Goal: Task Accomplishment & Management: Manage account settings

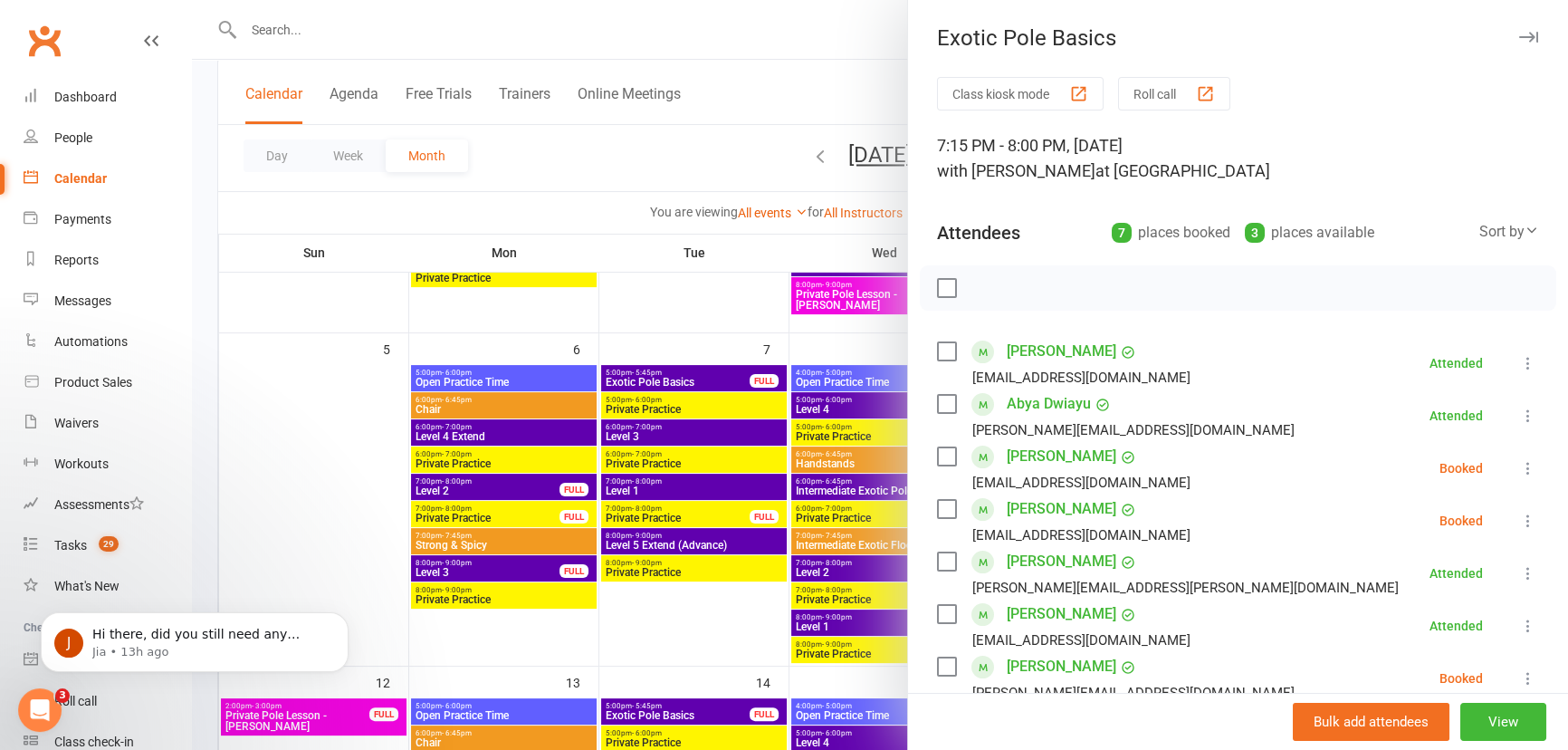
scroll to position [81, 0]
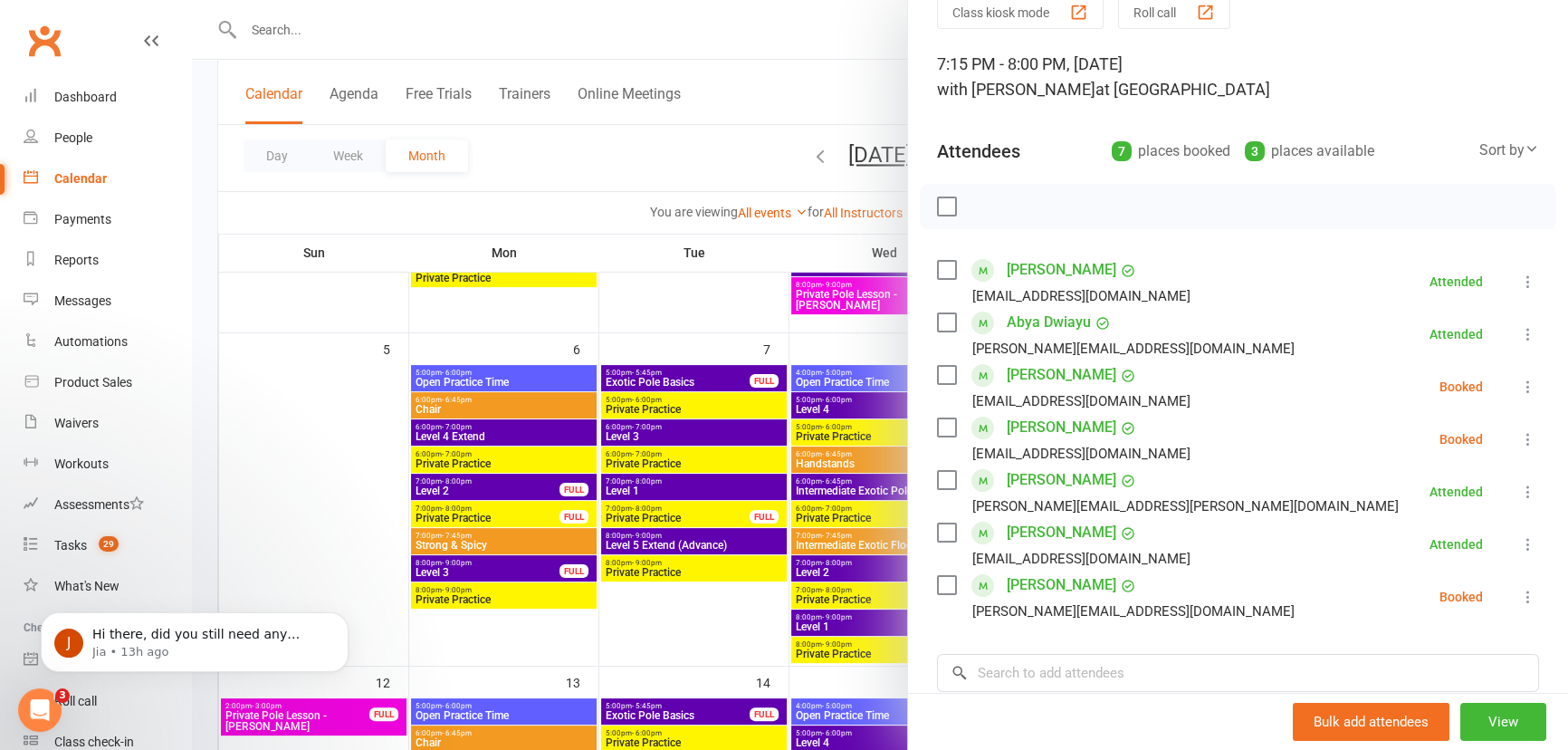
click at [1519, 386] on icon at bounding box center [1527, 386] width 18 height 18
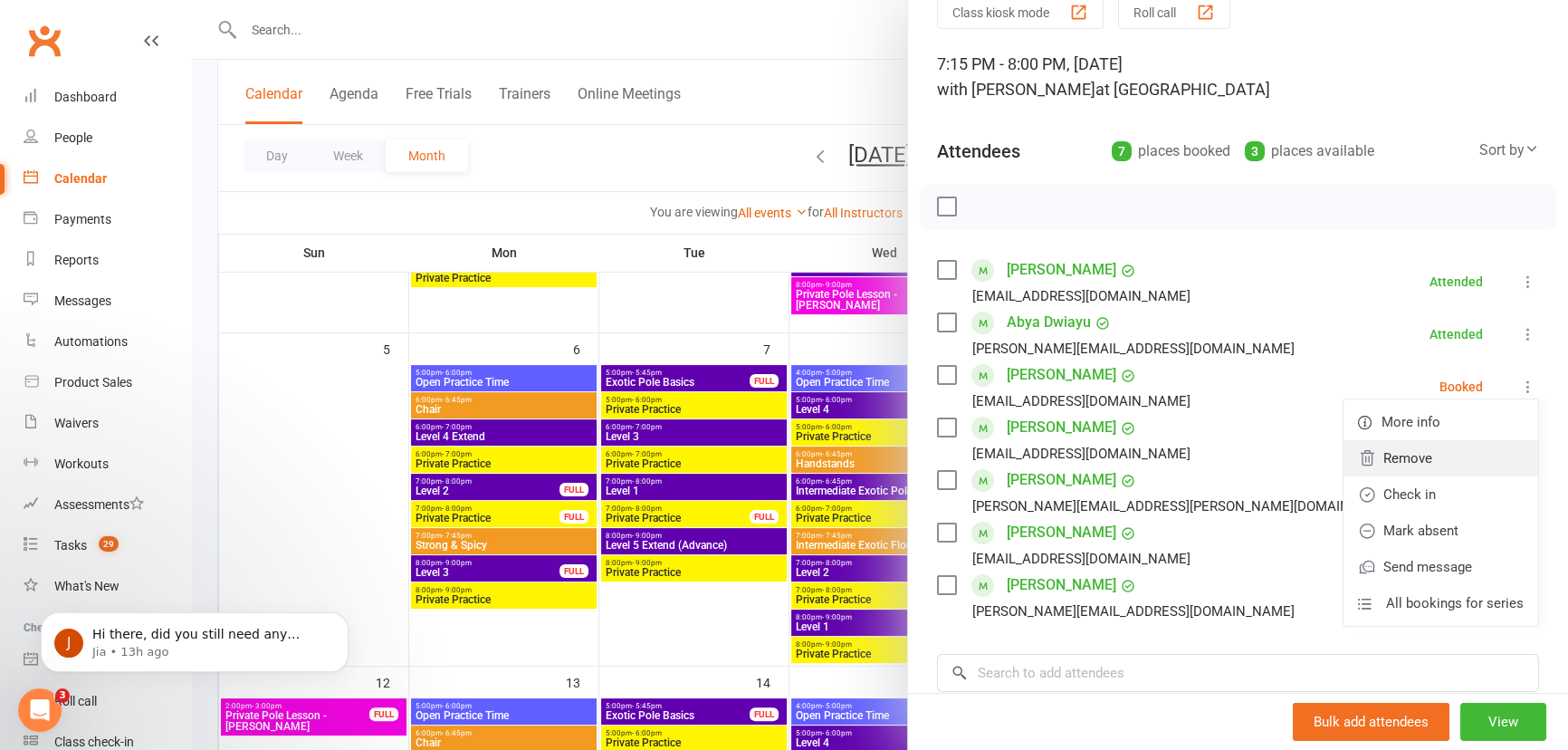
click at [1404, 460] on link "Remove" at bounding box center [1440, 458] width 194 height 36
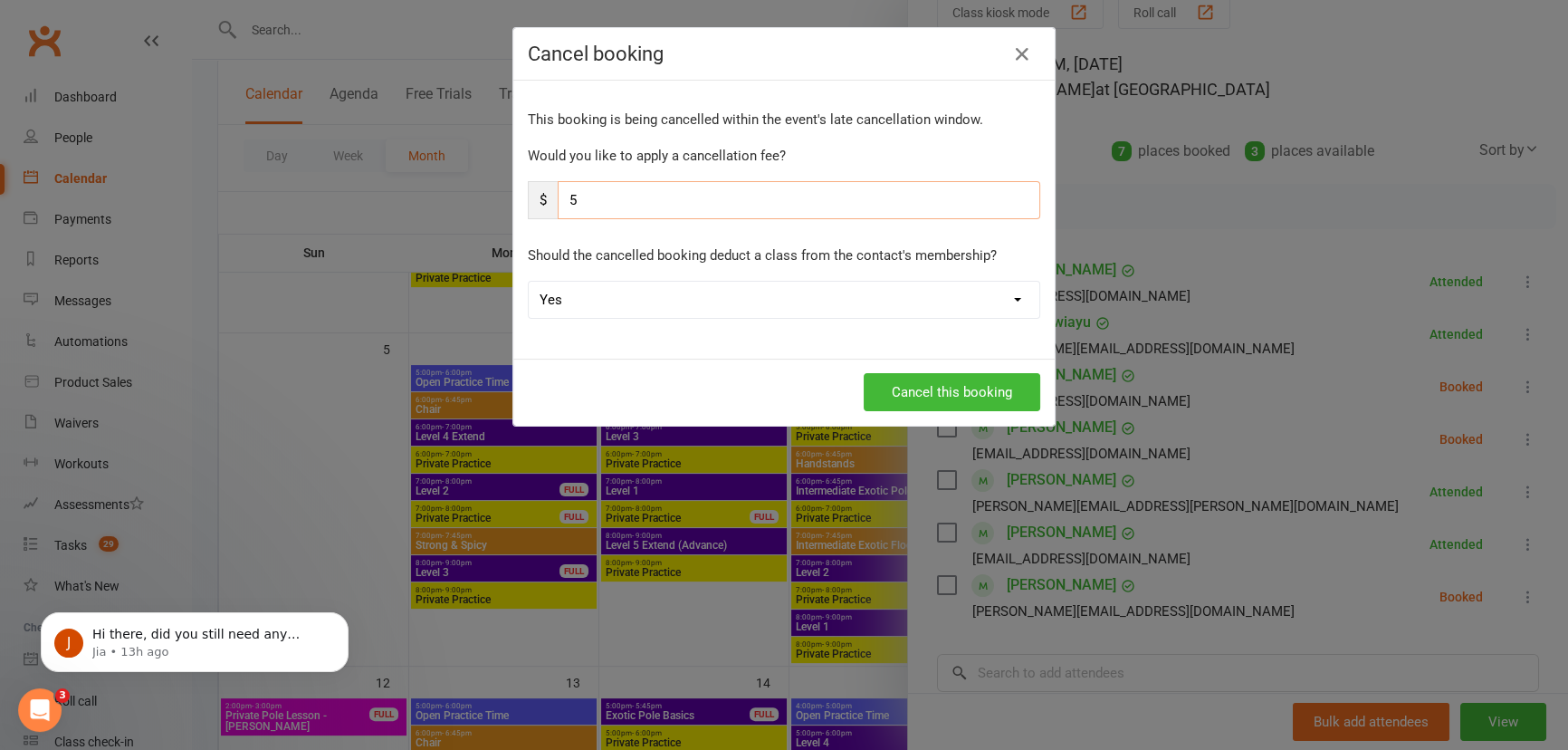
click at [589, 195] on input "5" at bounding box center [798, 199] width 483 height 38
type input "0"
click at [926, 401] on button "Cancel this booking" at bounding box center [952, 392] width 176 height 38
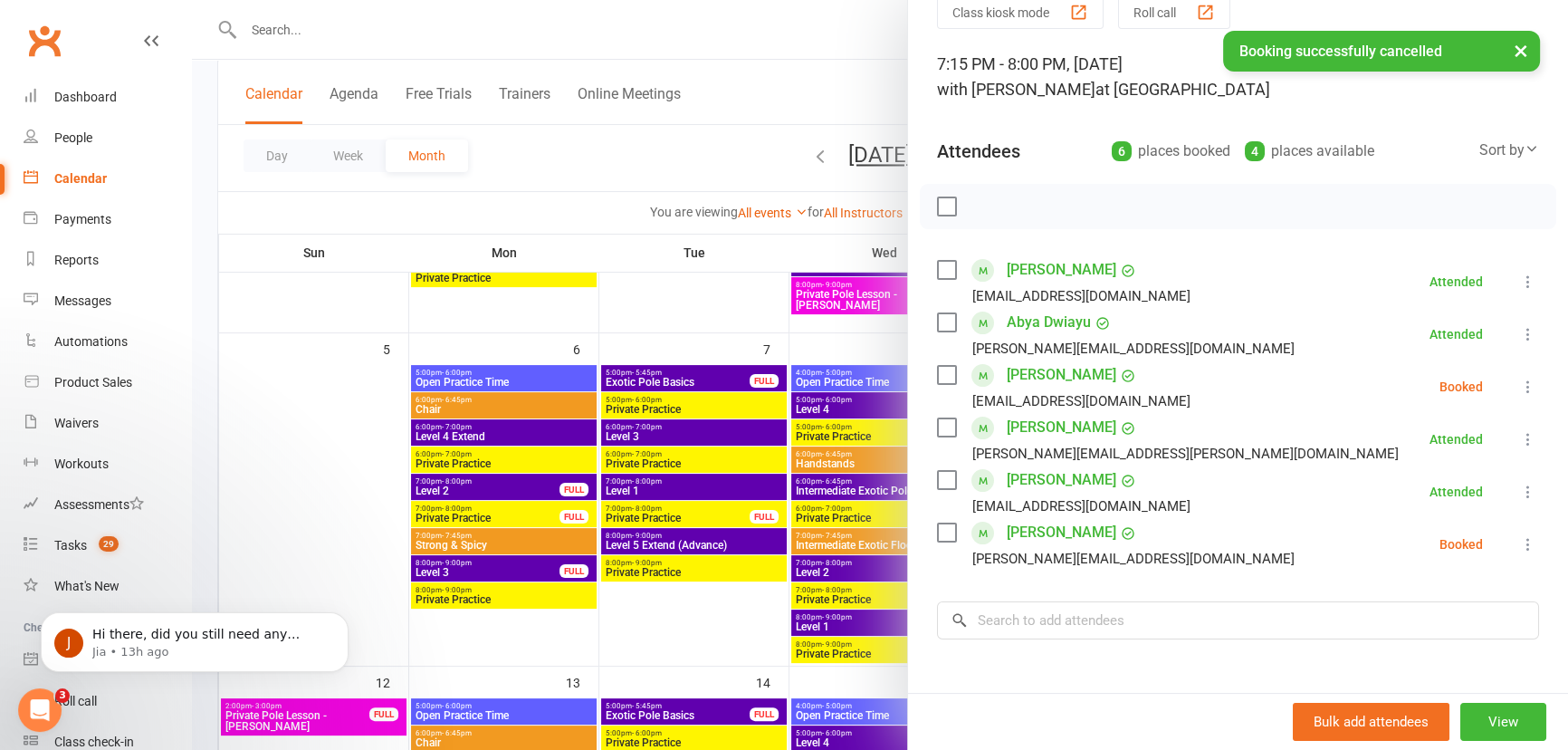
click at [1519, 387] on icon at bounding box center [1527, 386] width 18 height 18
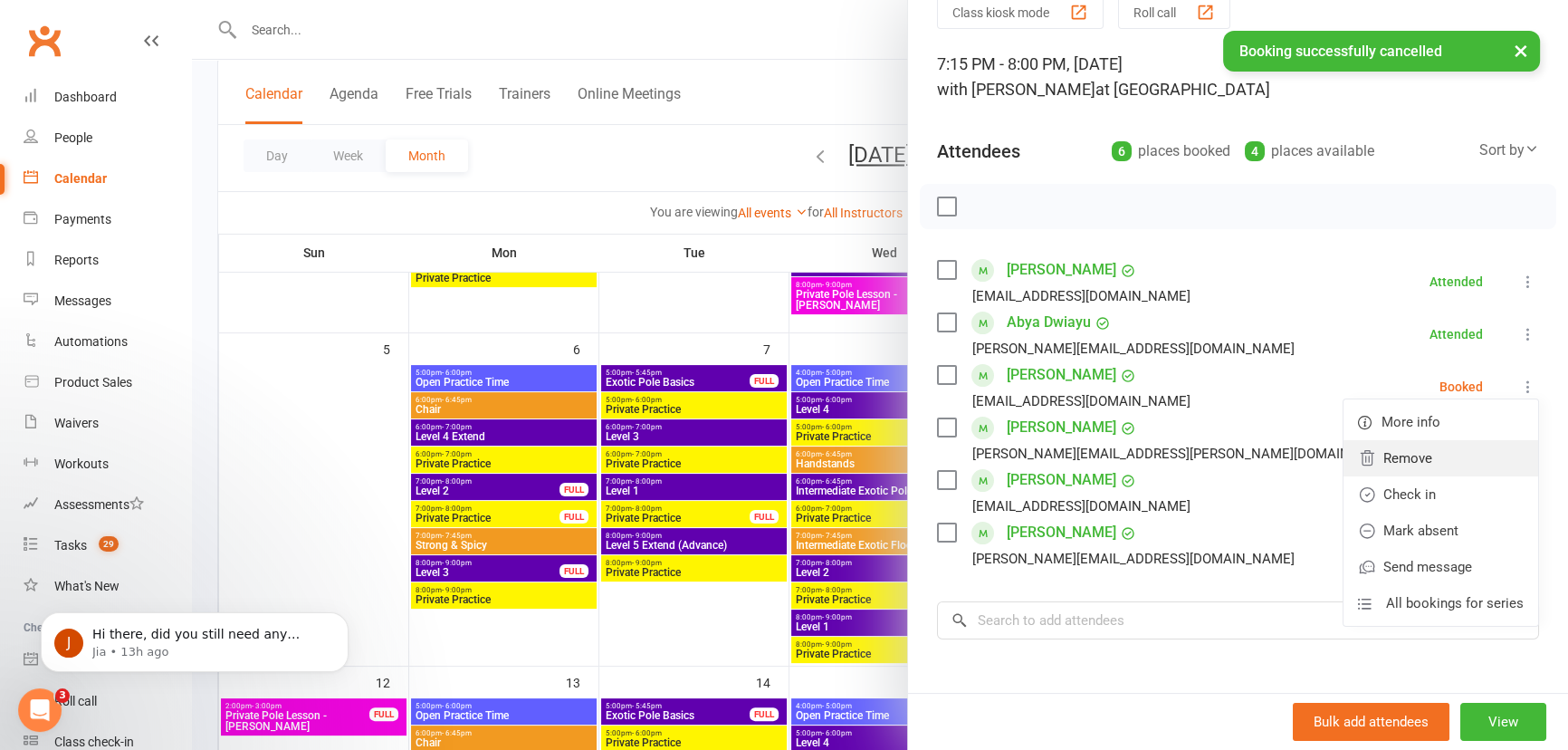
click at [1422, 458] on link "Remove" at bounding box center [1440, 458] width 194 height 36
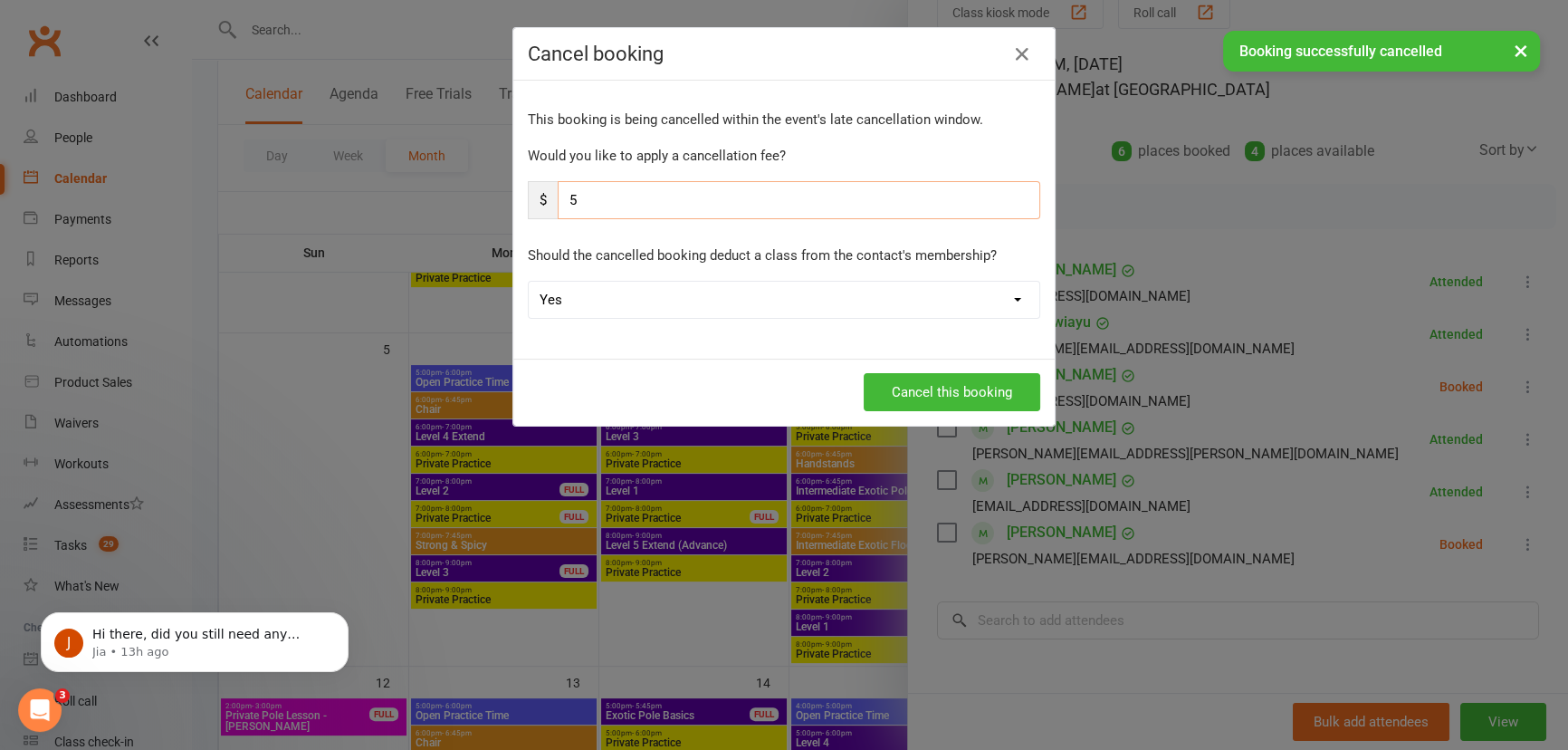
click at [642, 210] on input "5" at bounding box center [798, 199] width 483 height 38
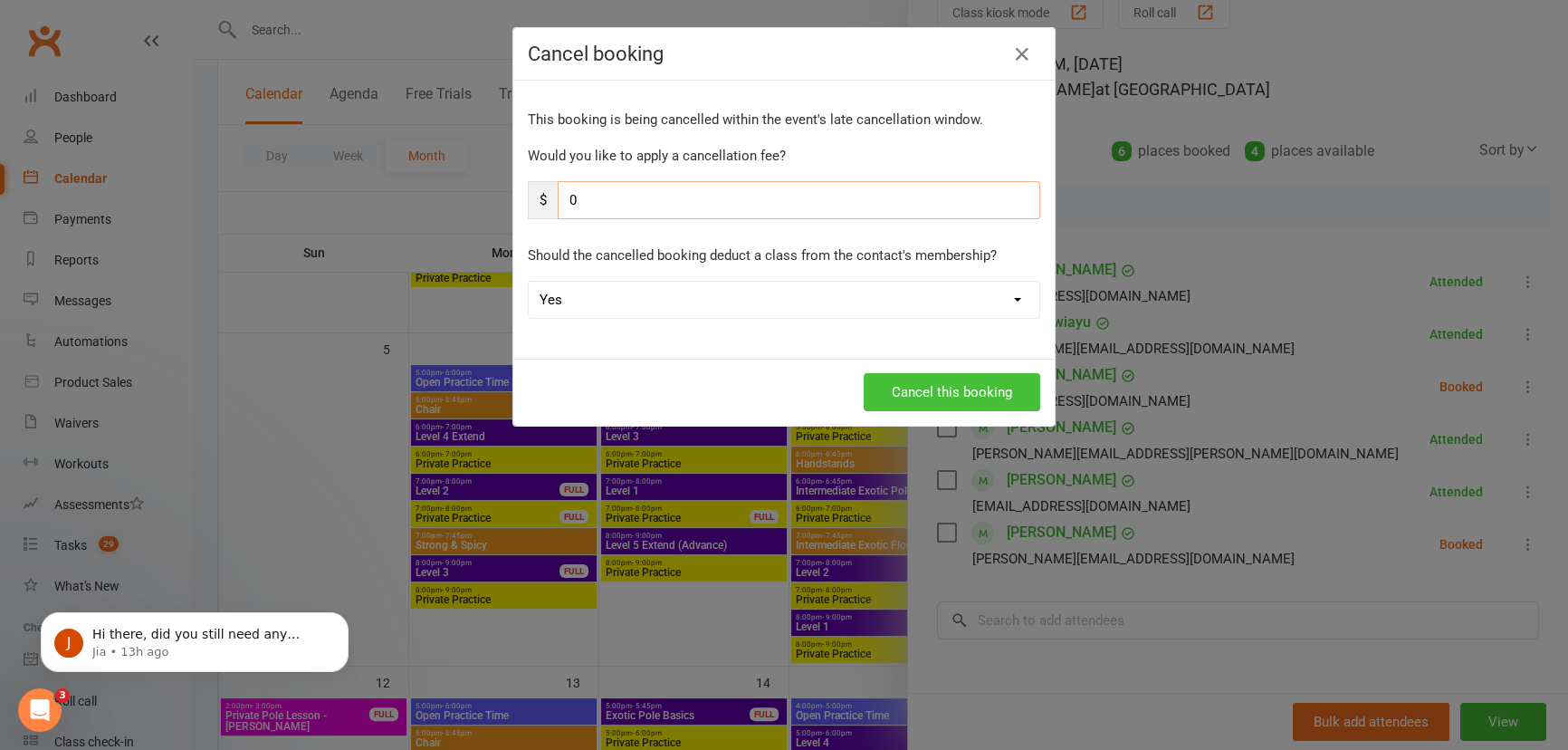
type input "0"
click at [961, 391] on button "Cancel this booking" at bounding box center [952, 392] width 176 height 38
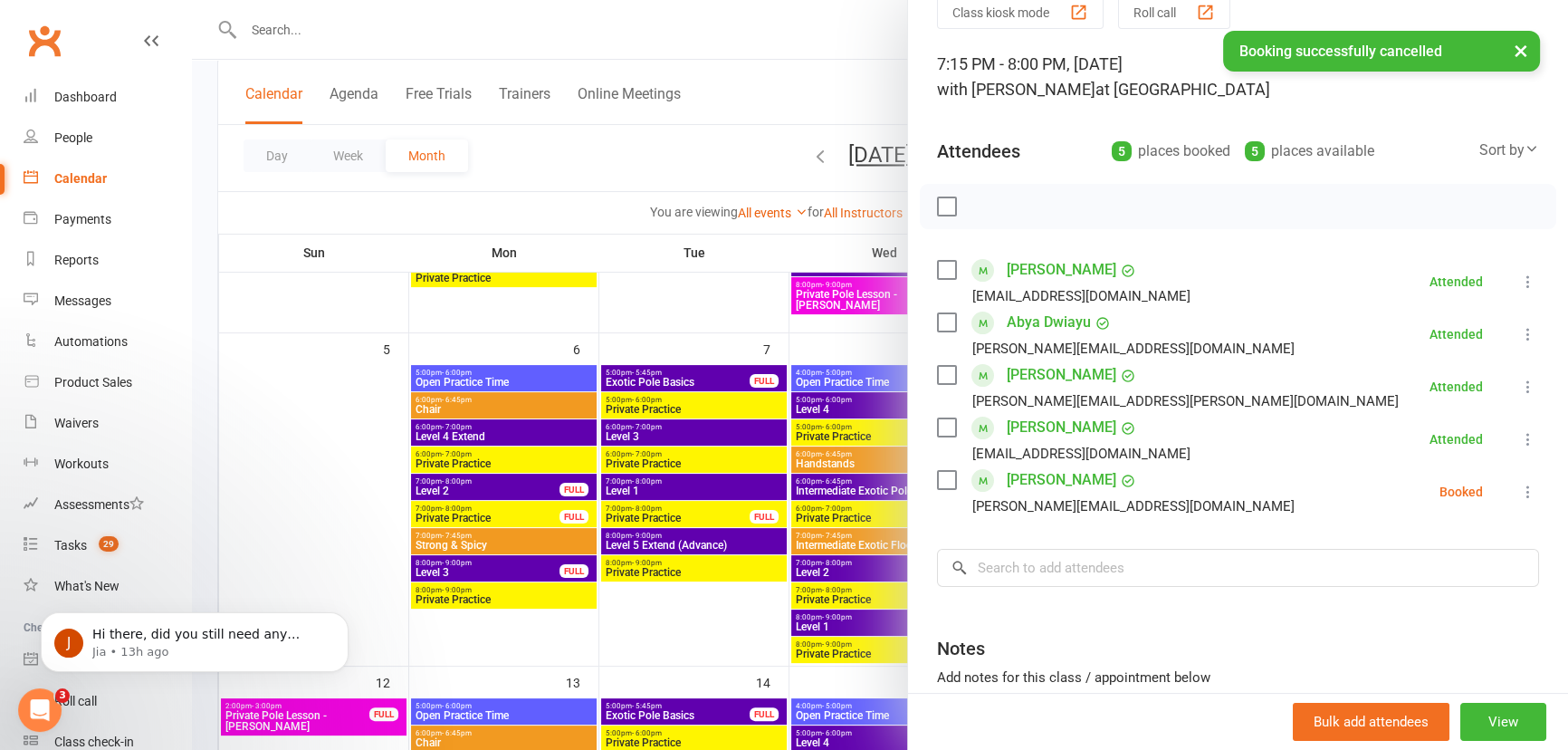
click at [1519, 489] on icon at bounding box center [1527, 492] width 18 height 18
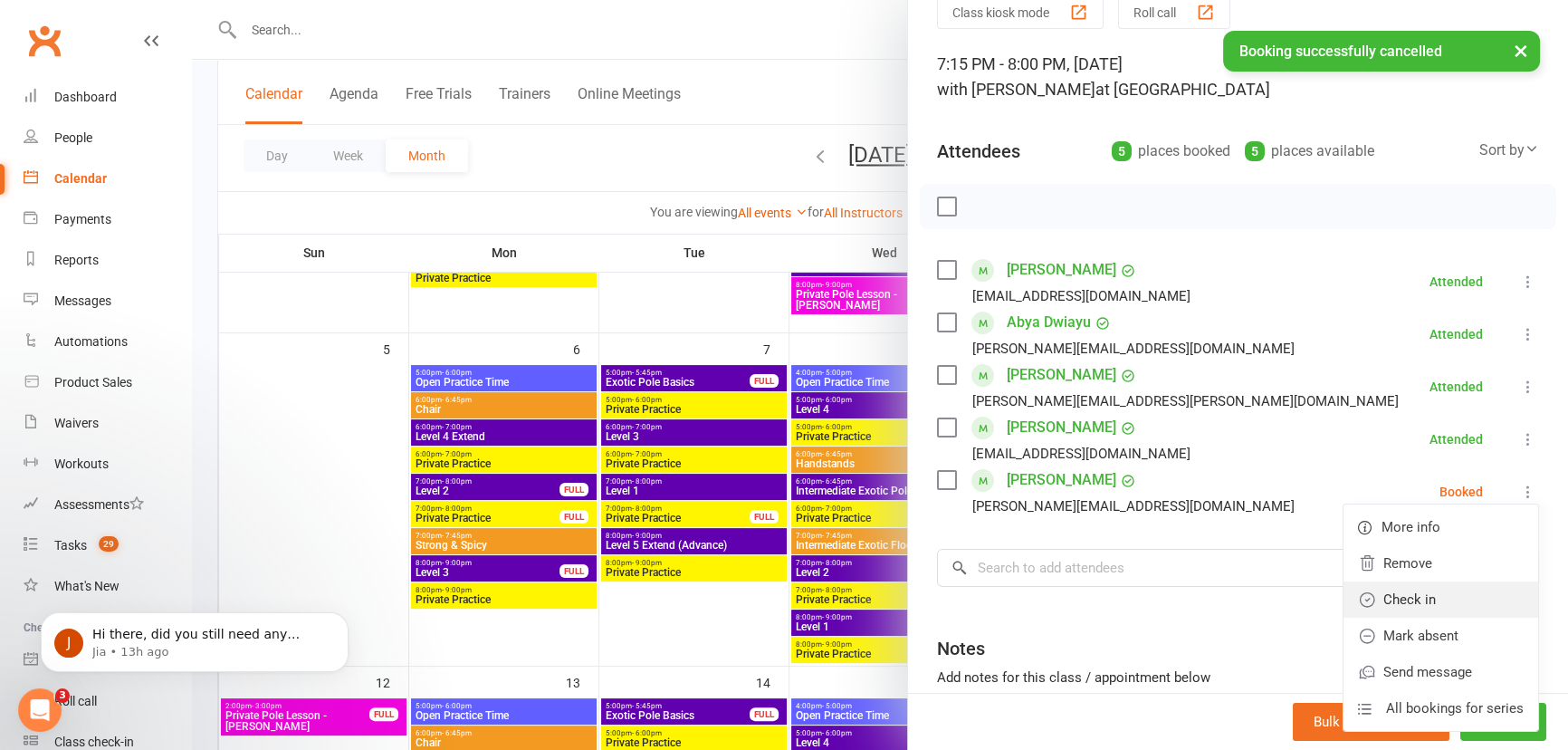
click at [1433, 586] on link "Check in" at bounding box center [1440, 599] width 194 height 36
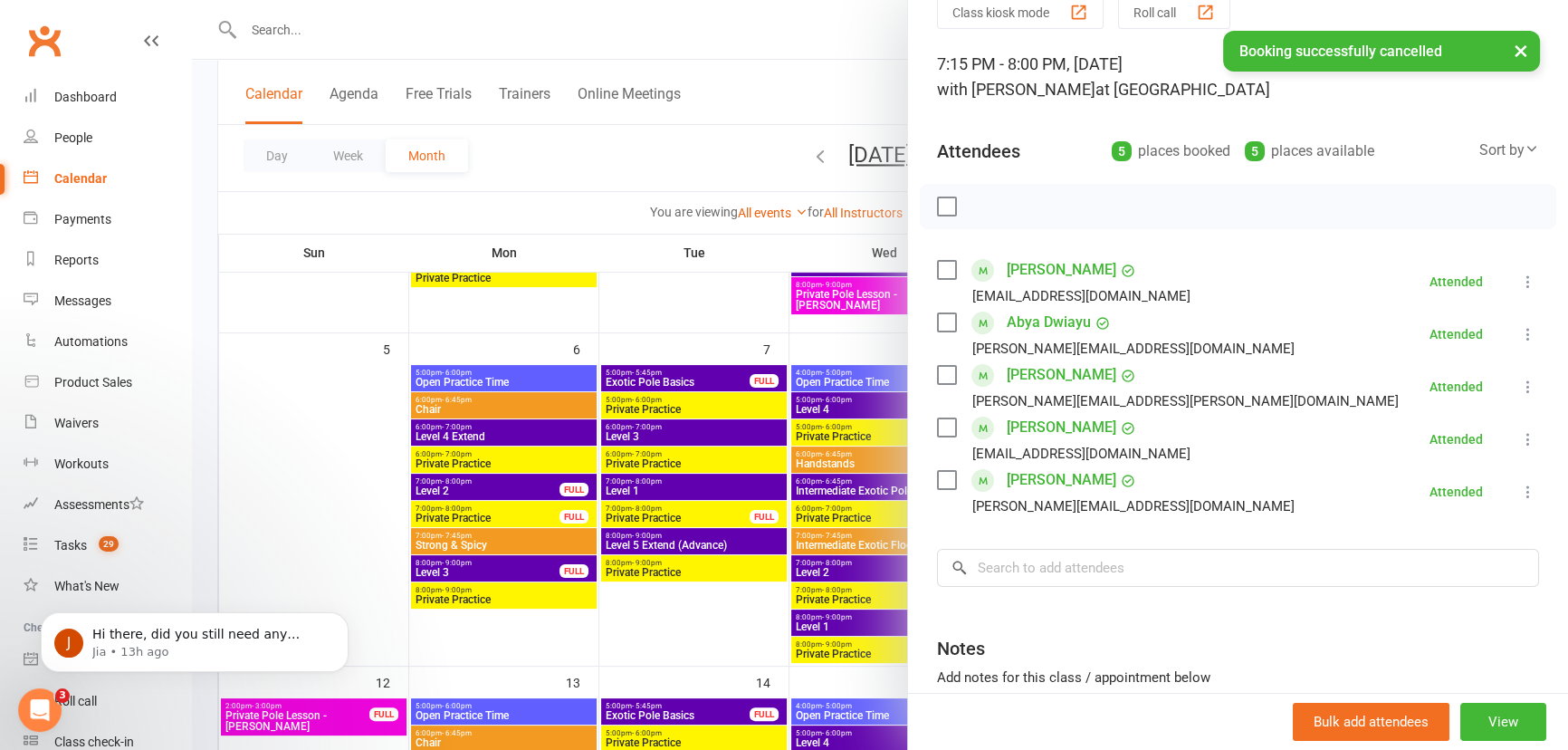
click at [1511, 52] on button "×" at bounding box center [1521, 50] width 33 height 39
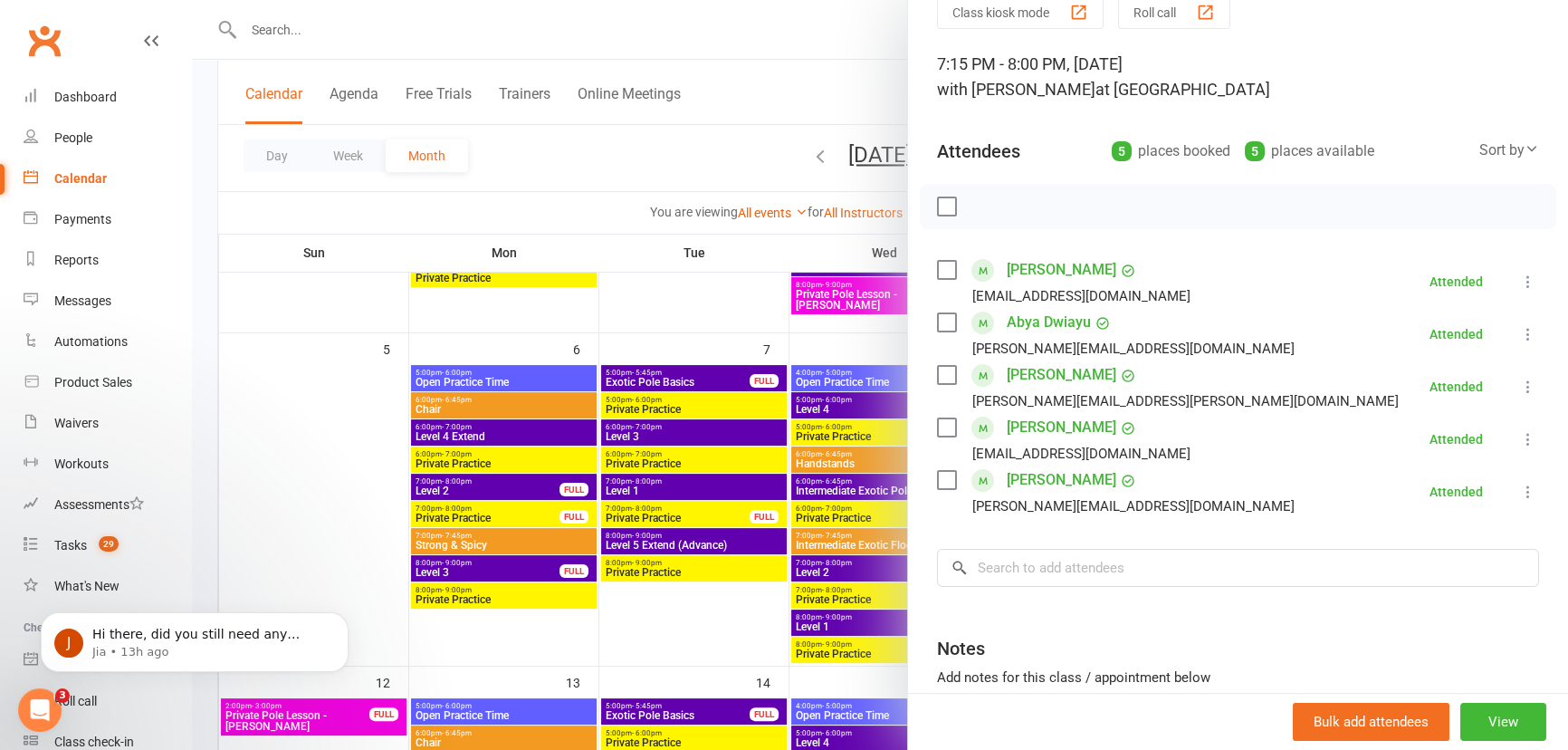
scroll to position [0, 0]
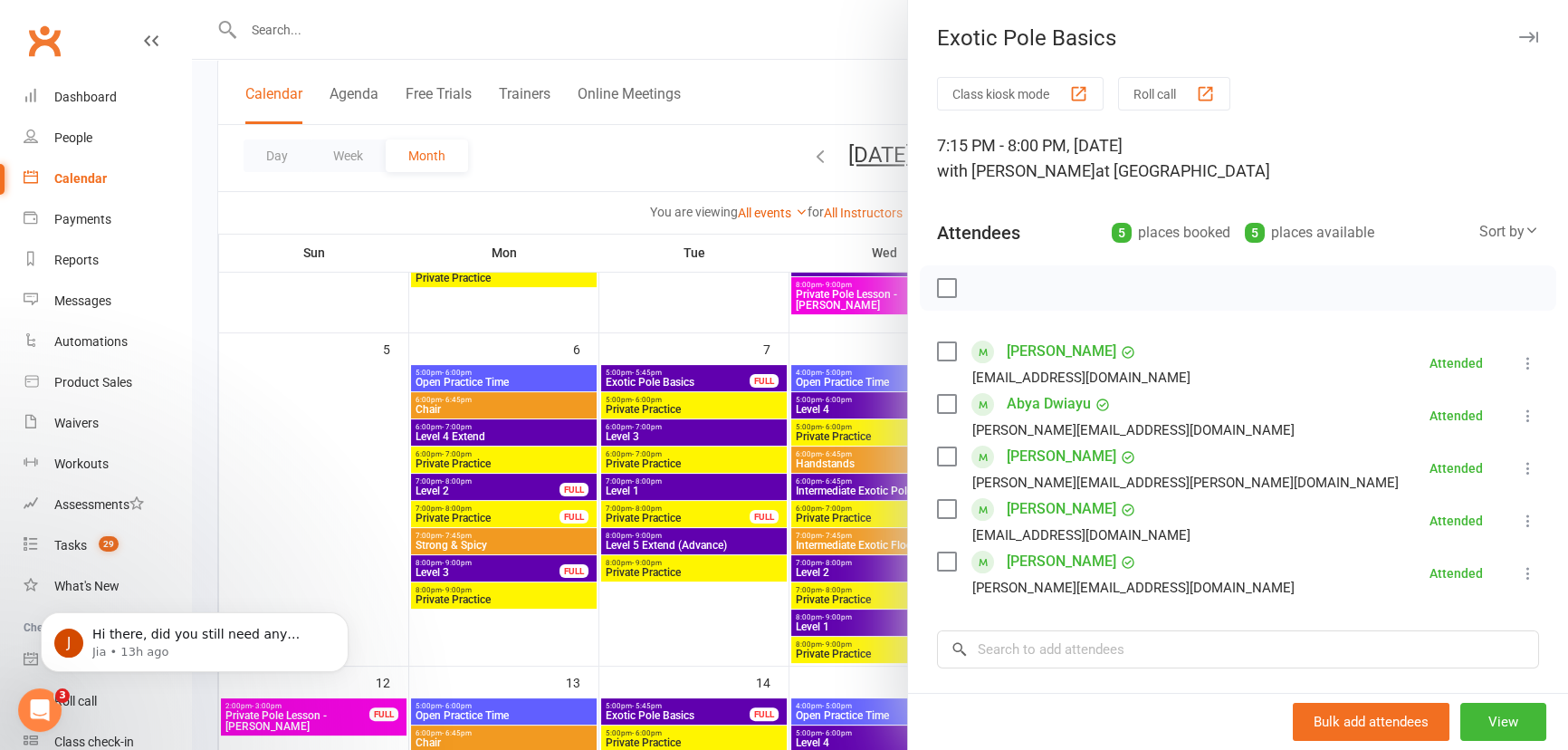
click at [1519, 35] on icon "button" at bounding box center [1528, 37] width 19 height 11
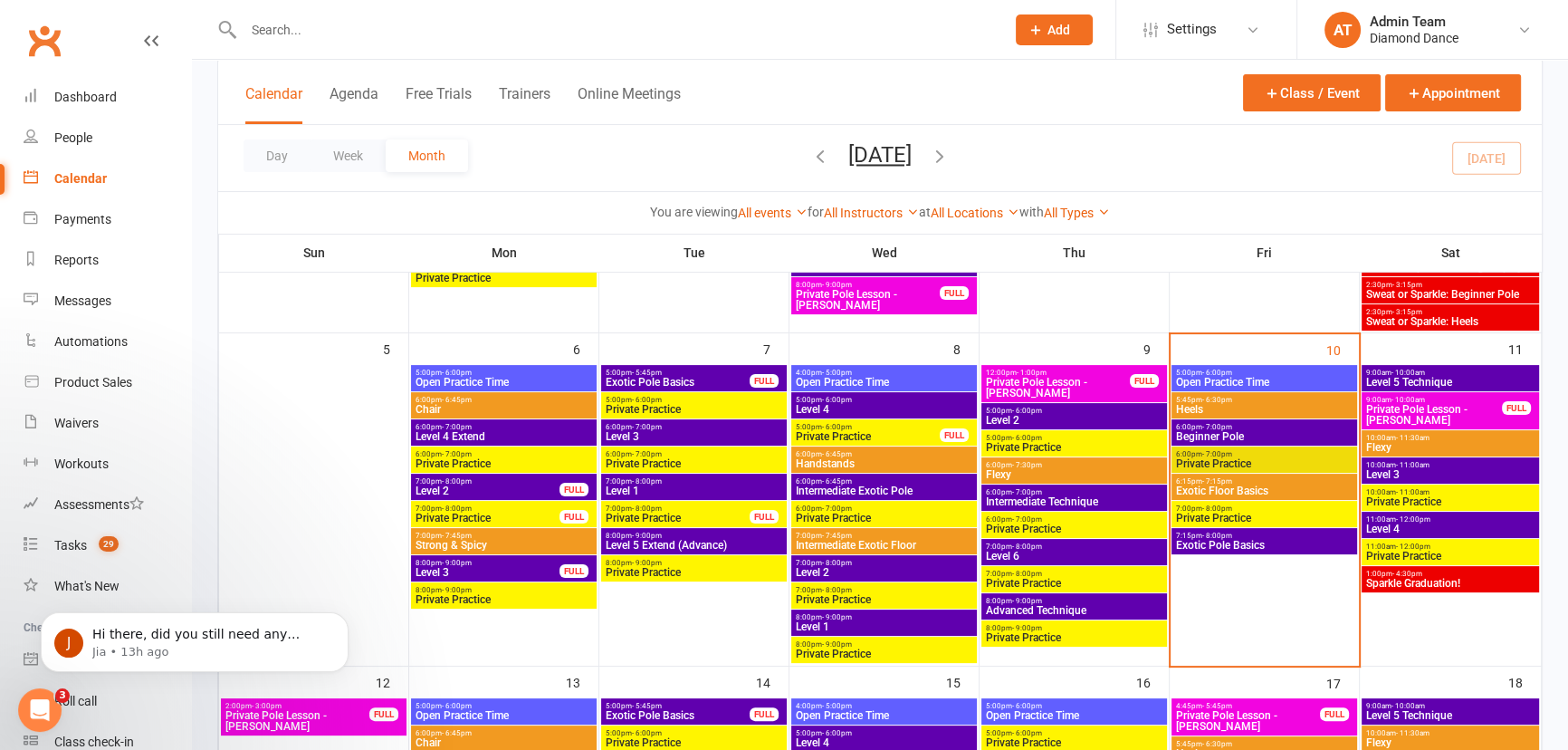
click at [1235, 489] on span "Exotic Floor Basics" at bounding box center [1264, 491] width 178 height 11
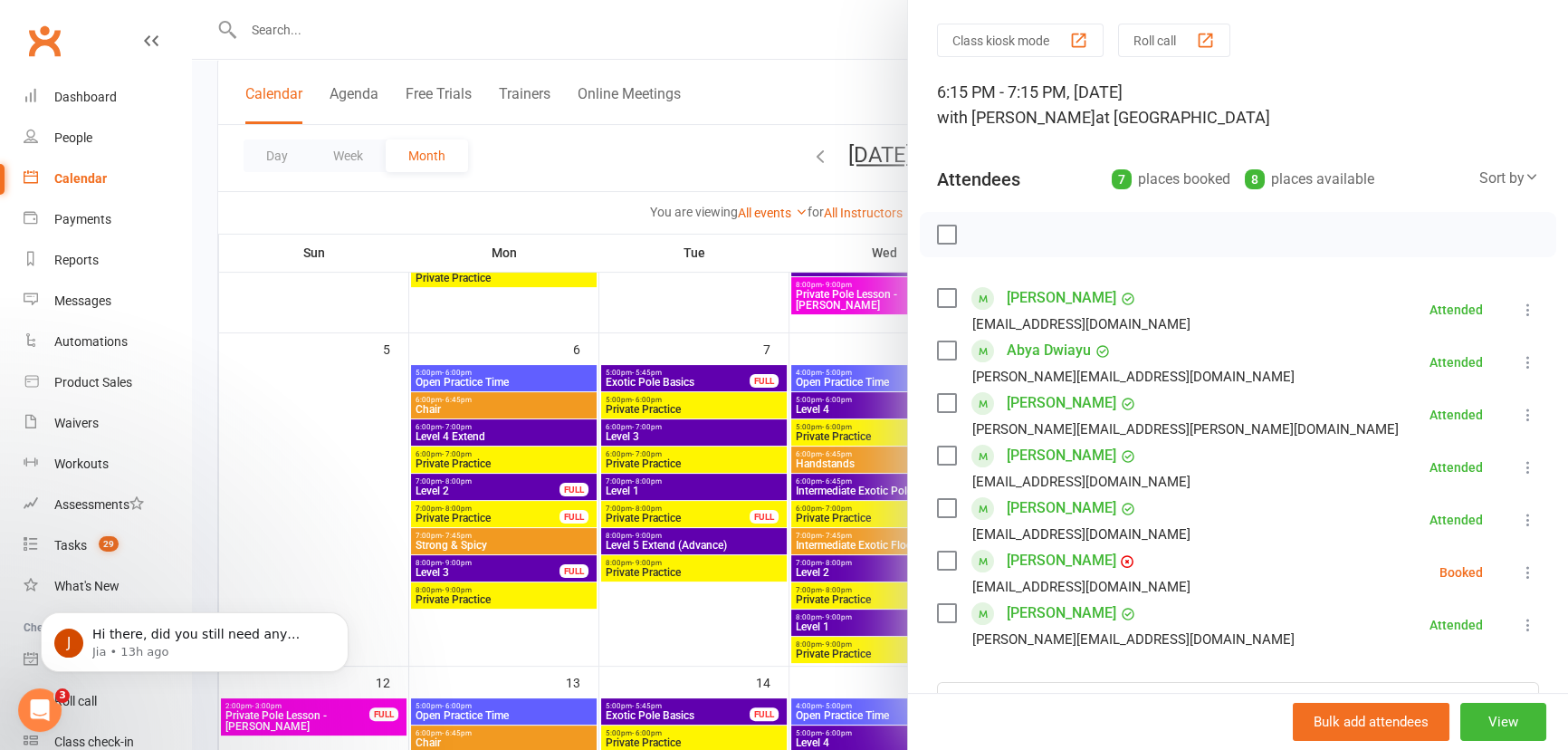
scroll to position [81, 0]
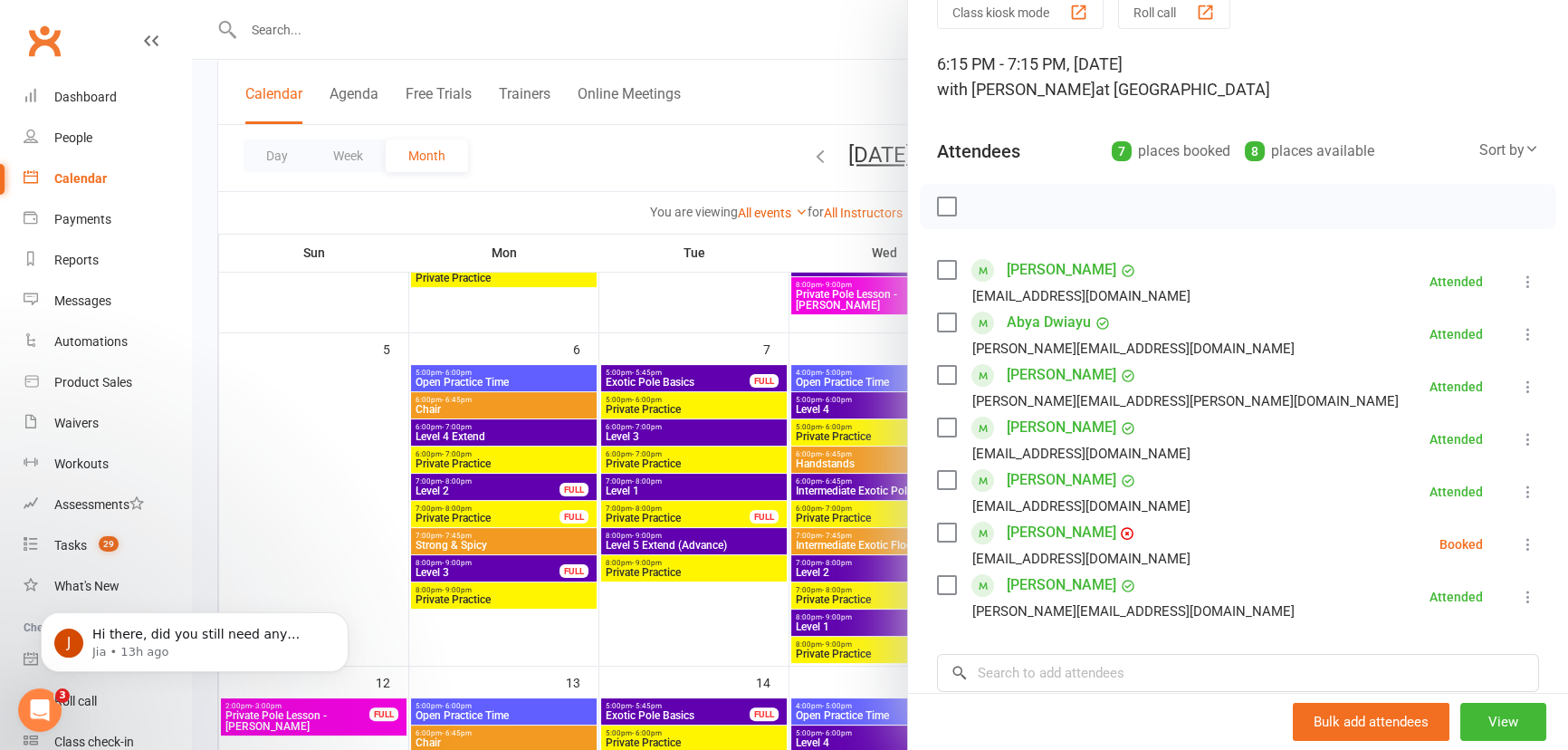
click at [1519, 545] on icon at bounding box center [1527, 544] width 18 height 18
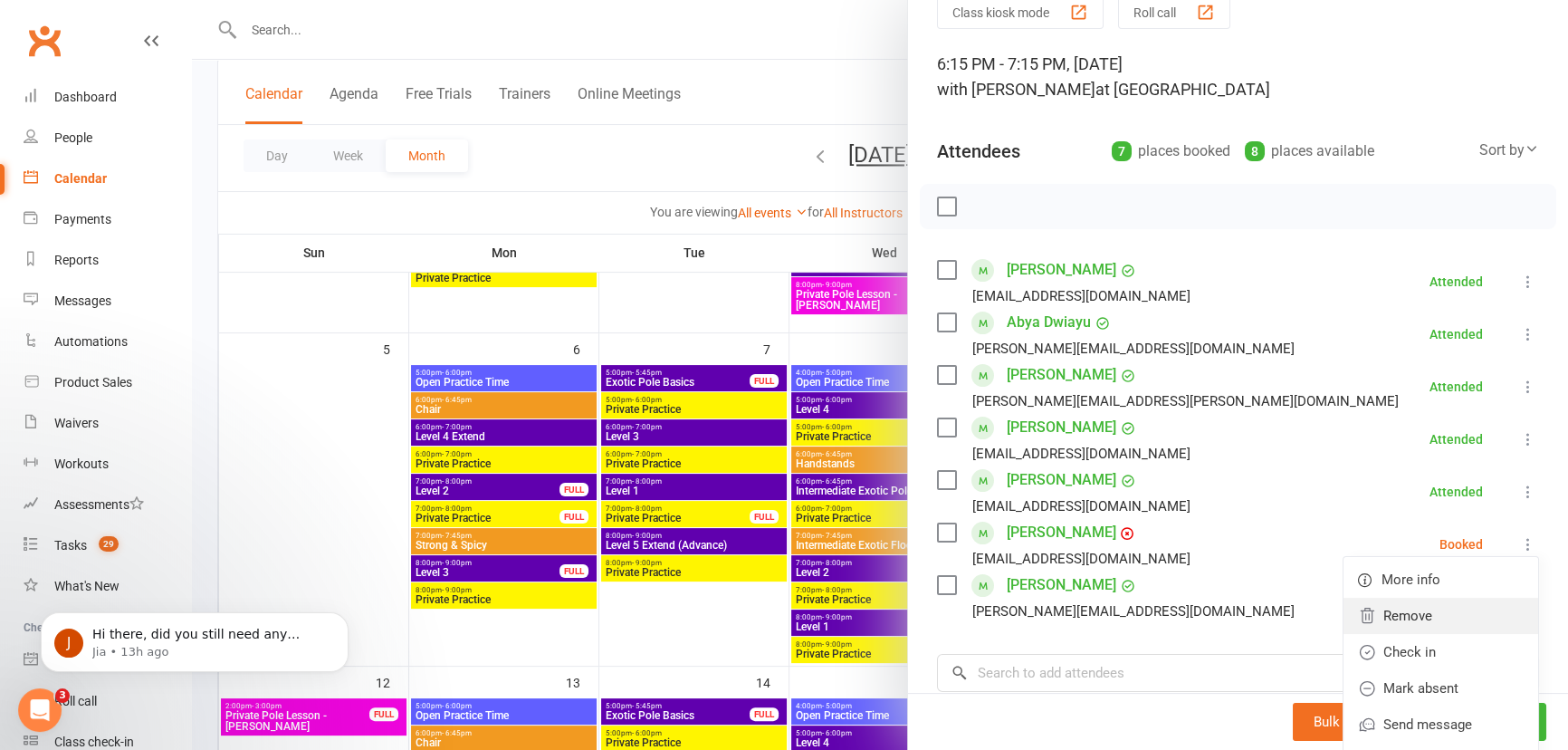
click at [1404, 621] on link "Remove" at bounding box center [1440, 615] width 194 height 36
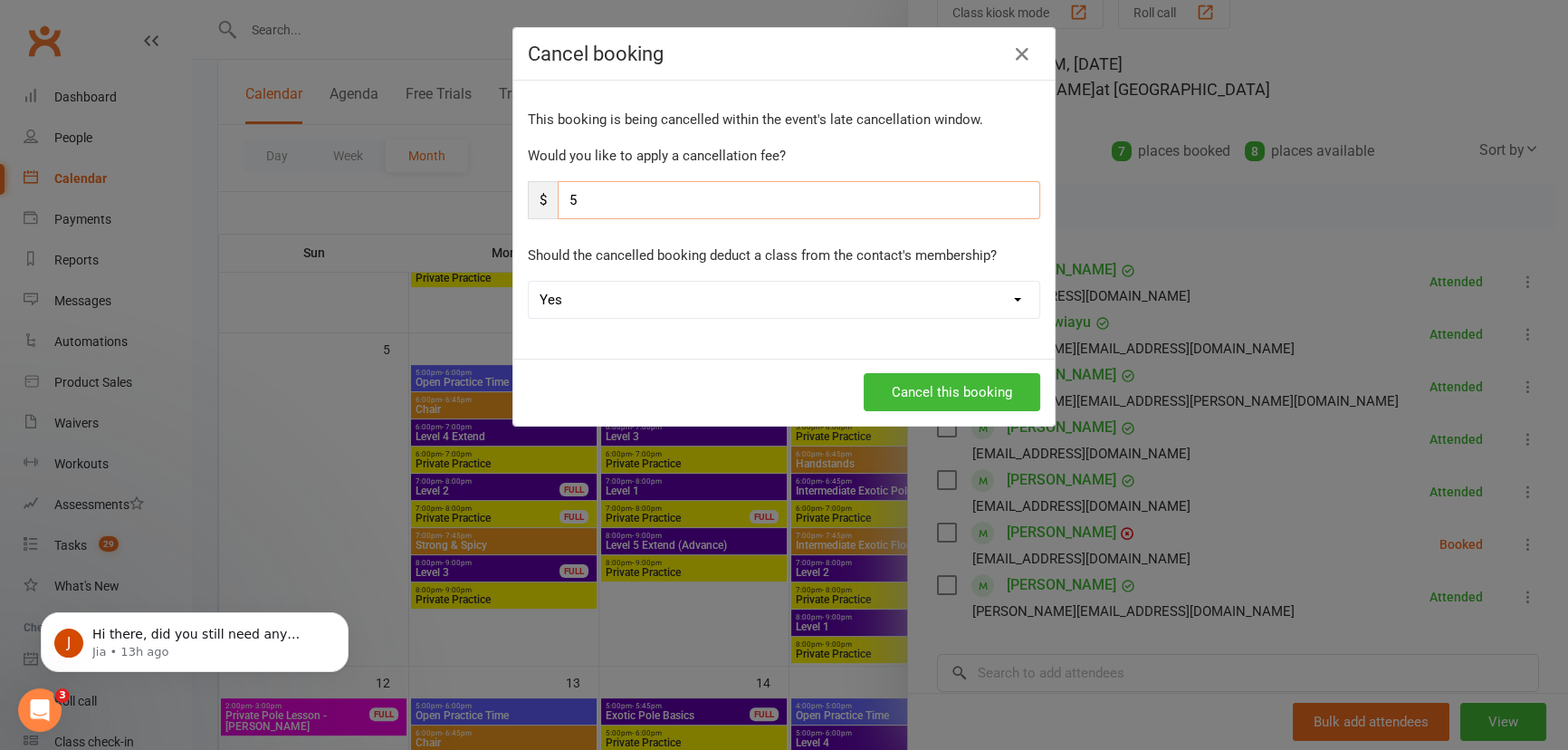
click at [606, 214] on input "5" at bounding box center [798, 199] width 483 height 38
type input "0"
click at [991, 397] on button "Cancel this booking" at bounding box center [952, 392] width 176 height 38
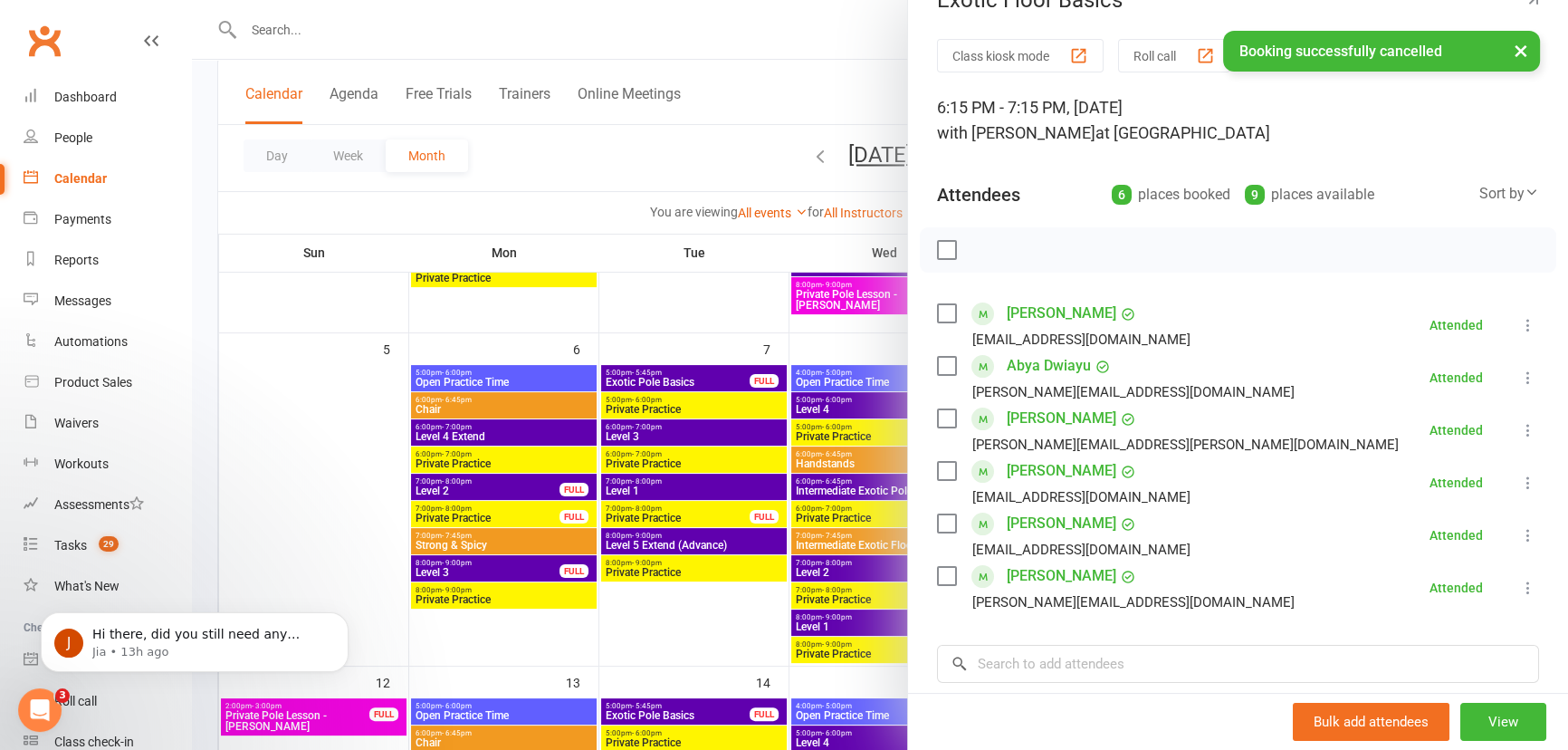
scroll to position [0, 0]
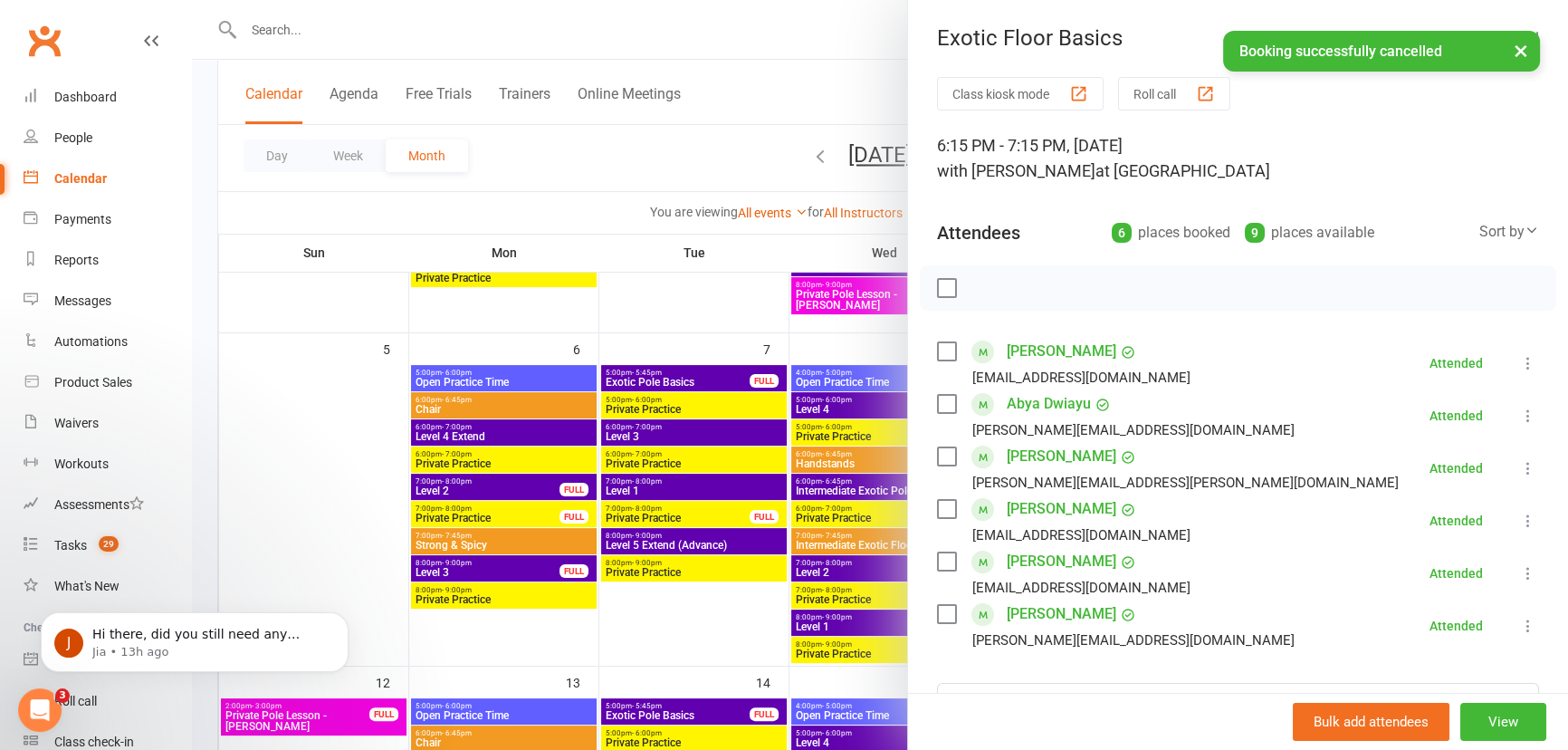
click at [1521, 50] on button "×" at bounding box center [1521, 50] width 33 height 39
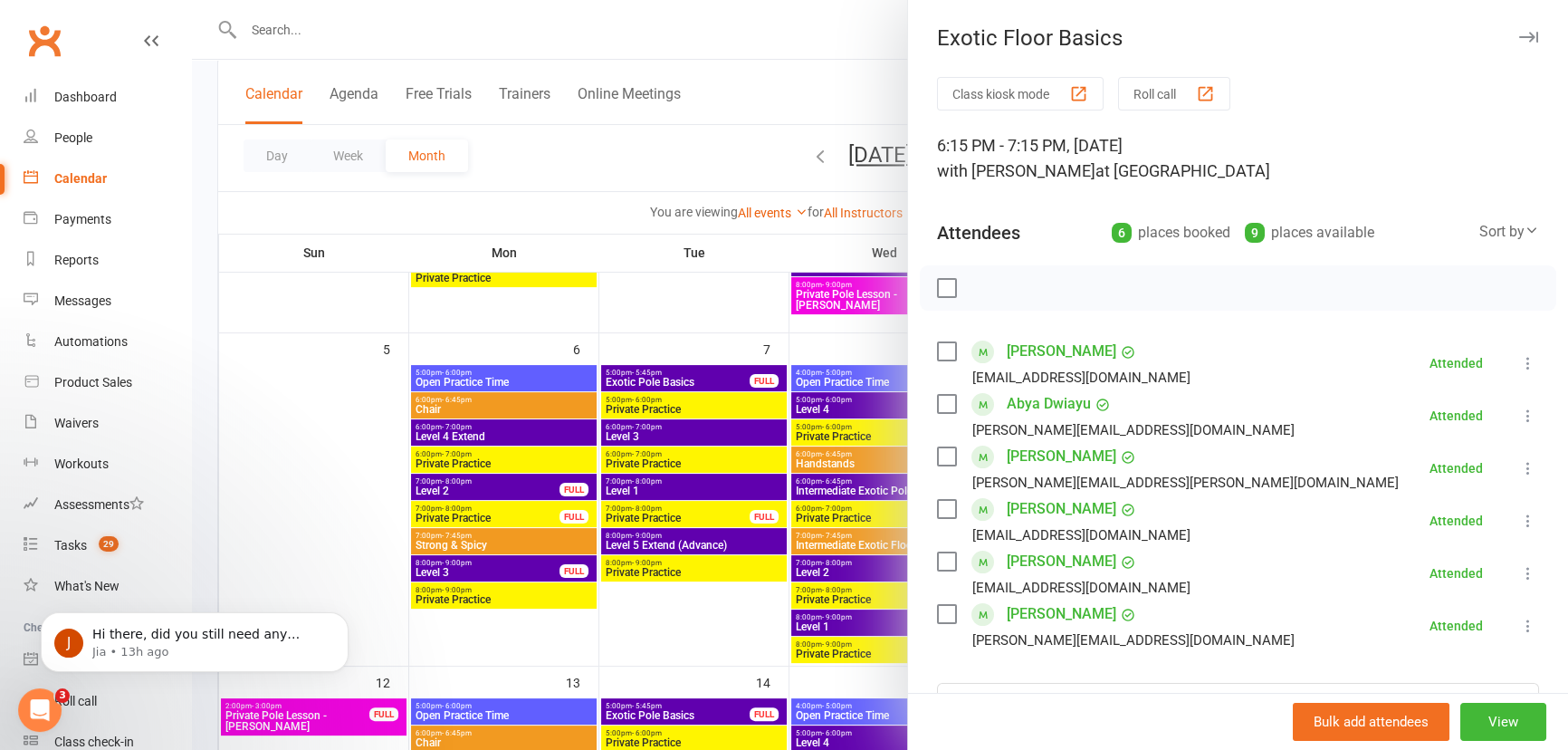
click at [1519, 36] on icon "button" at bounding box center [1528, 37] width 19 height 11
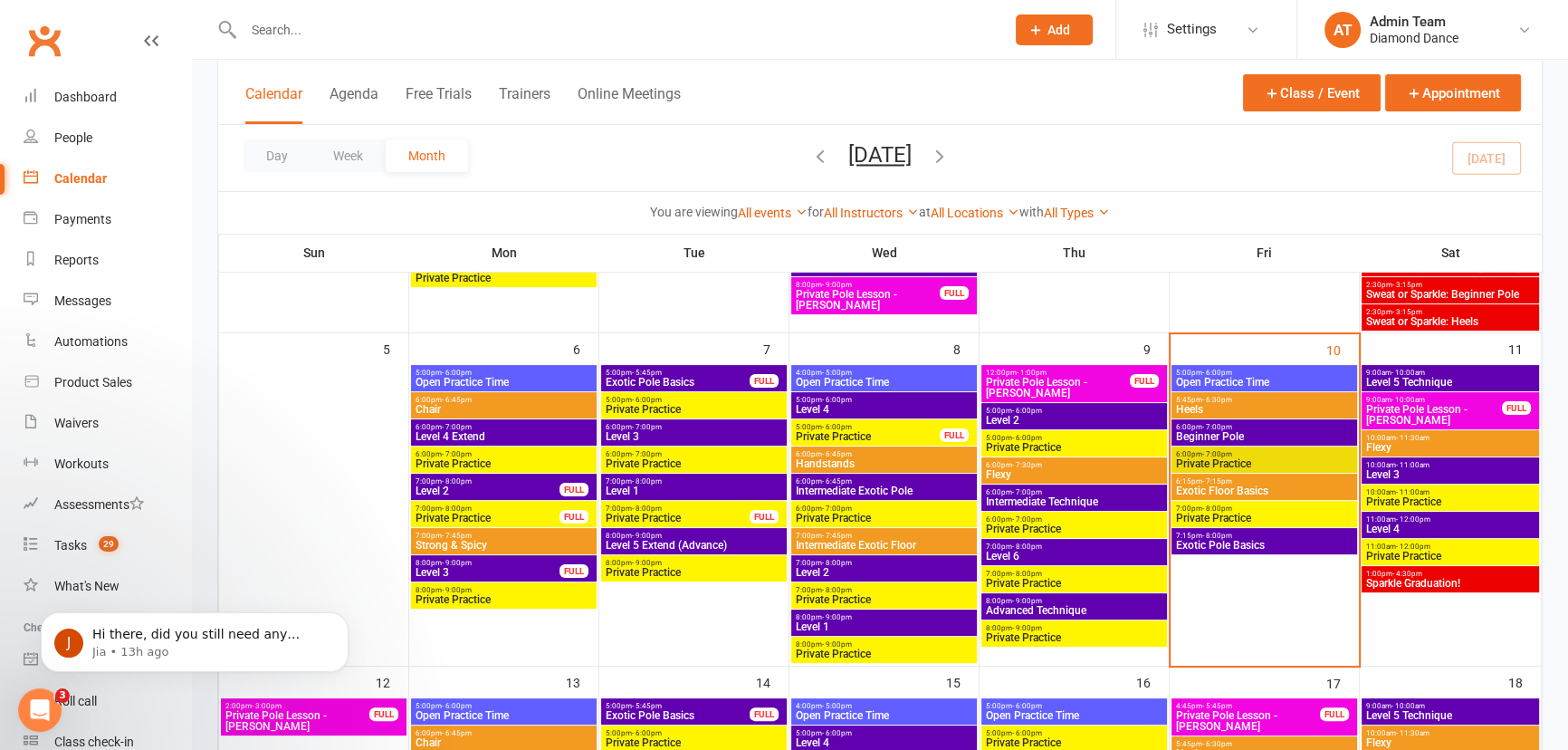
click at [1258, 402] on div "5:45pm - 6:30pm Heels" at bounding box center [1264, 405] width 186 height 26
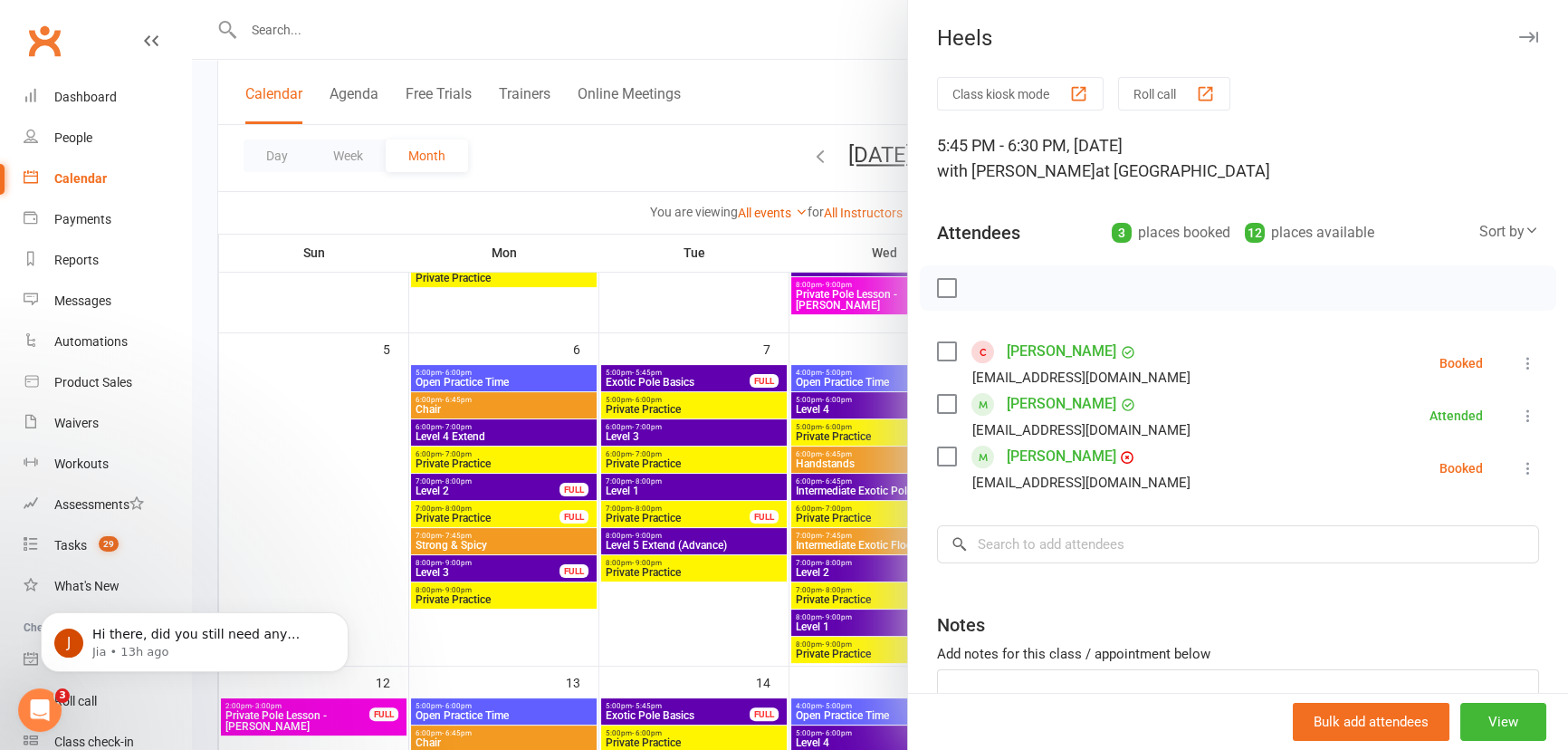
click at [1519, 359] on icon at bounding box center [1527, 363] width 18 height 18
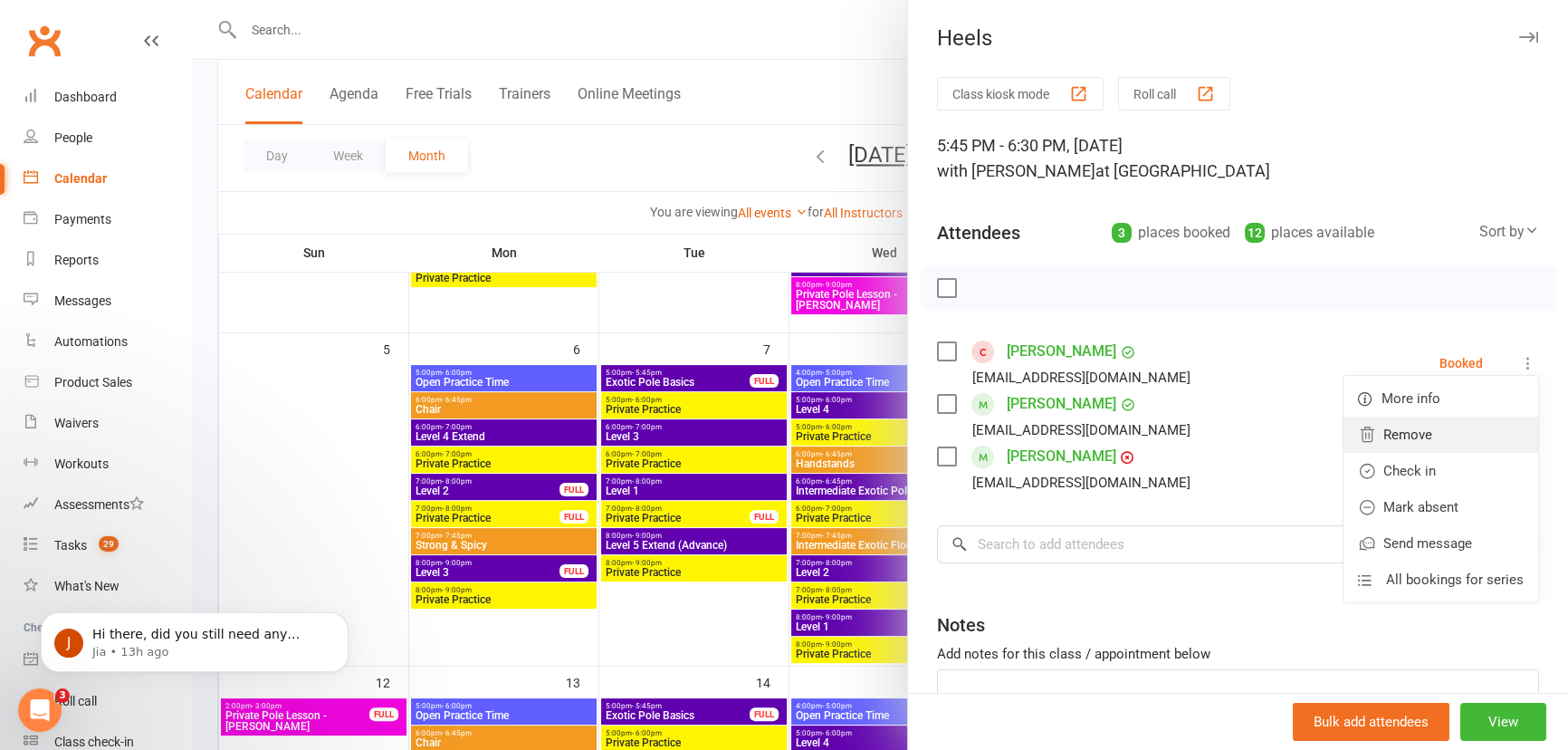
click at [1400, 441] on link "Remove" at bounding box center [1440, 434] width 194 height 36
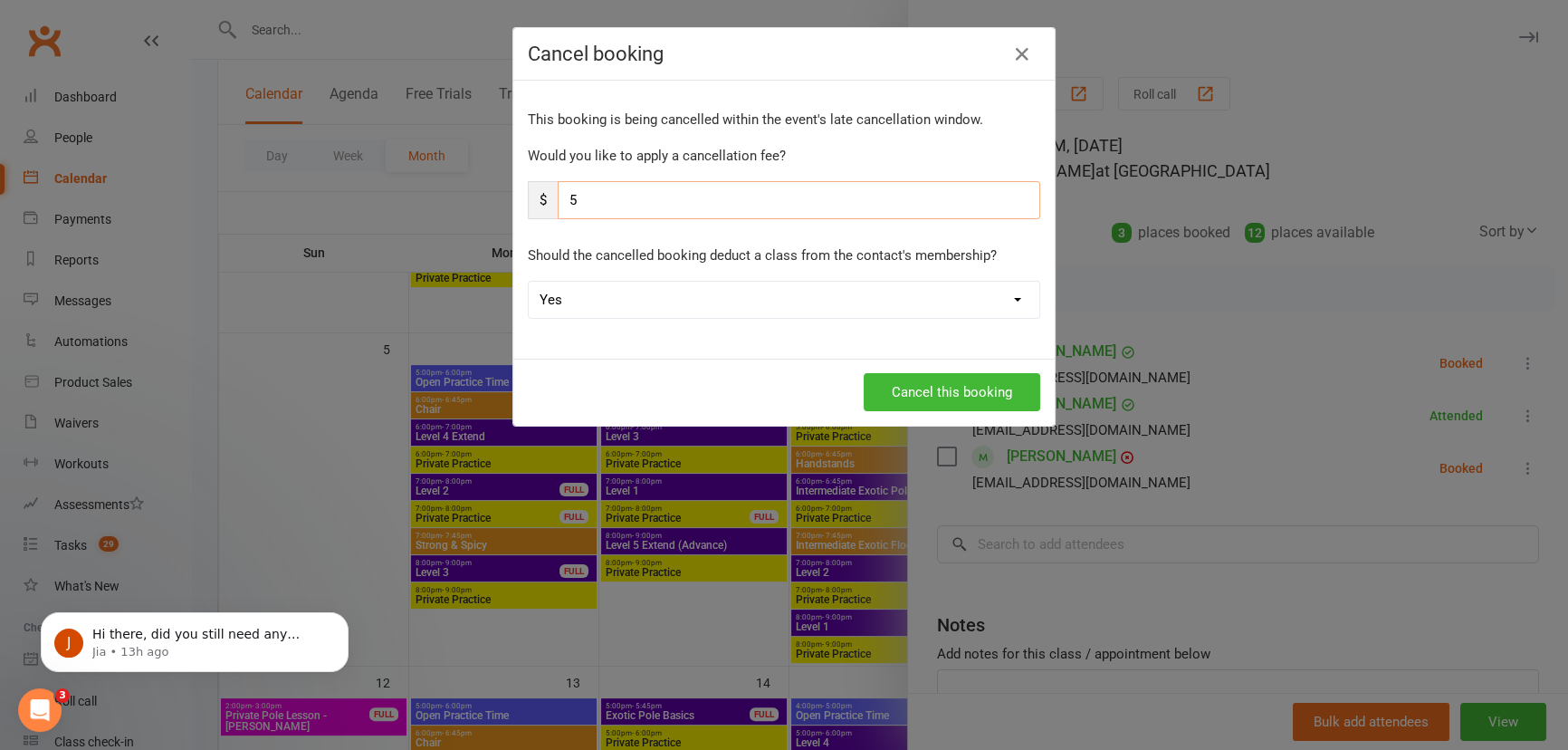
click at [690, 194] on input "5" at bounding box center [798, 199] width 483 height 38
type input "0"
drag, startPoint x: 1005, startPoint y: 388, endPoint x: 1021, endPoint y: 386, distance: 16.1
click at [1010, 387] on button "Cancel this booking" at bounding box center [952, 392] width 176 height 38
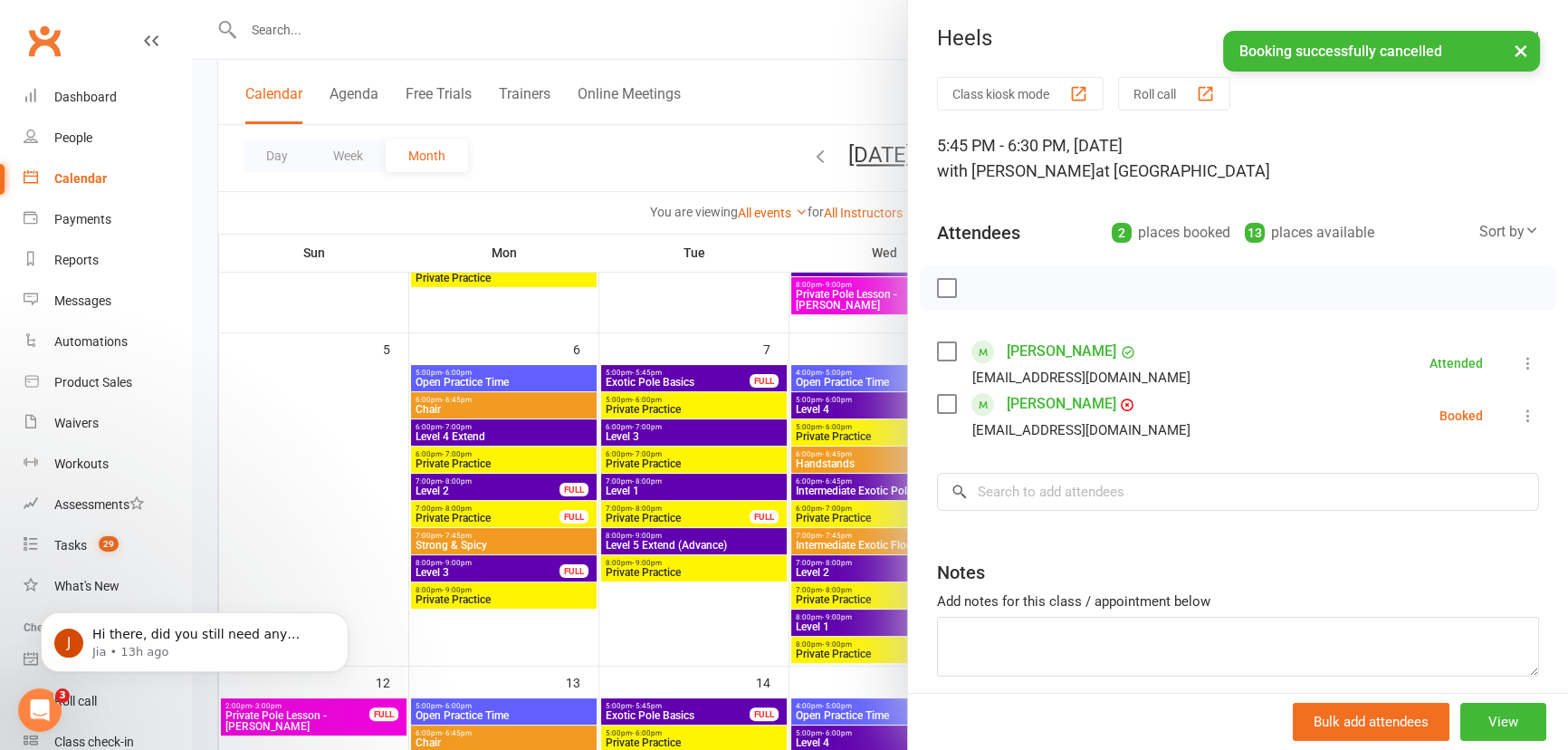
click at [1519, 420] on icon at bounding box center [1527, 415] width 18 height 18
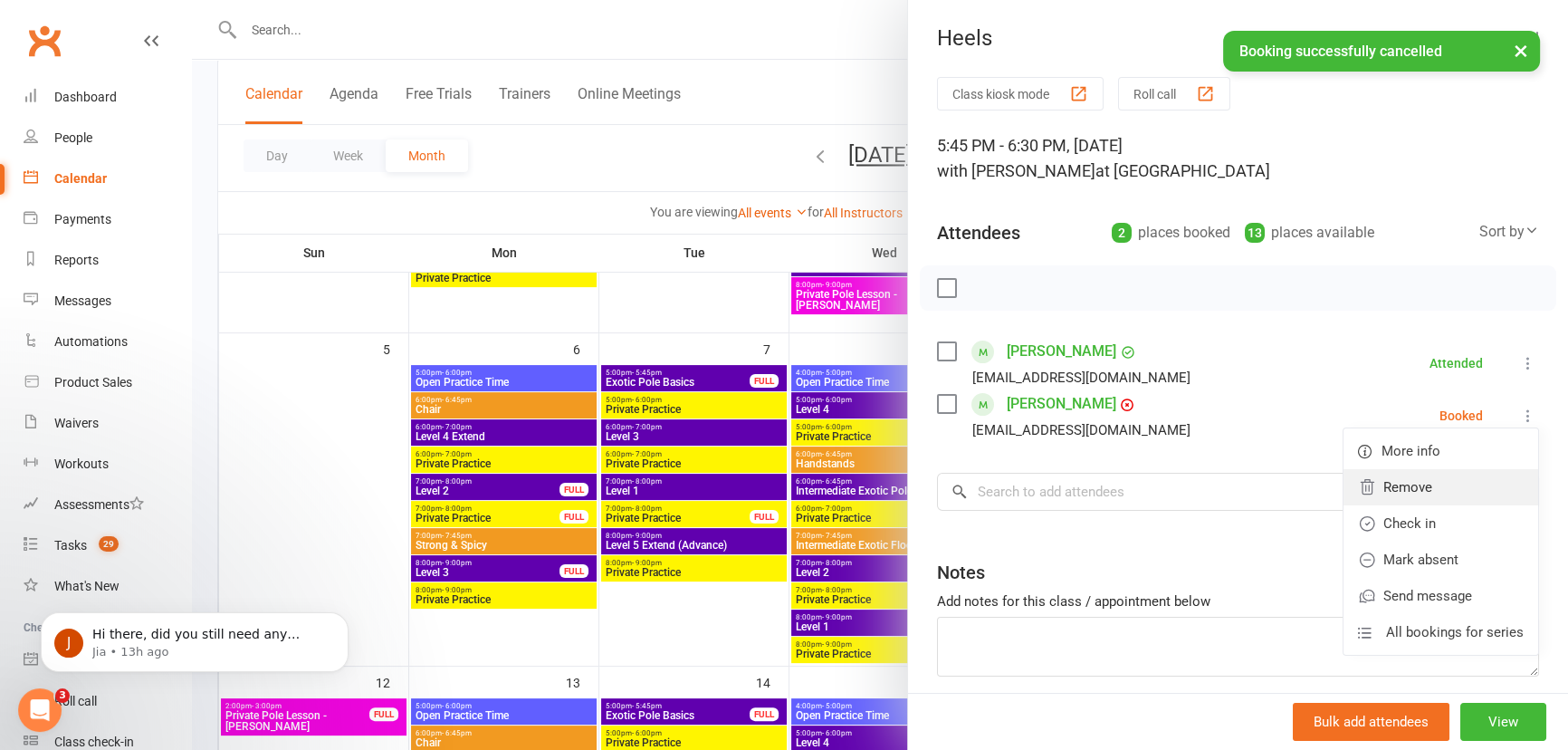
click at [1403, 488] on link "Remove" at bounding box center [1440, 487] width 194 height 36
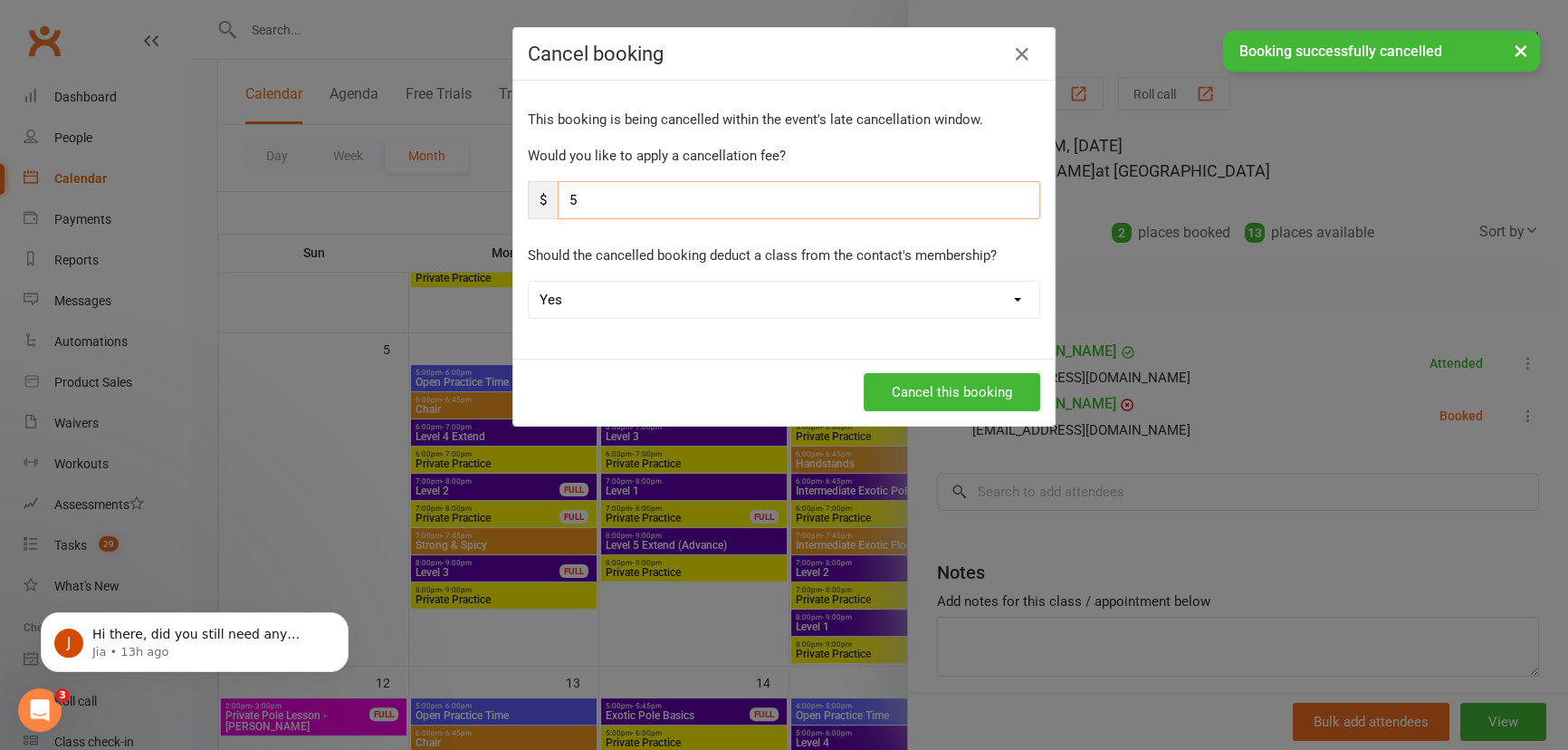
click at [596, 202] on input "5" at bounding box center [798, 199] width 483 height 38
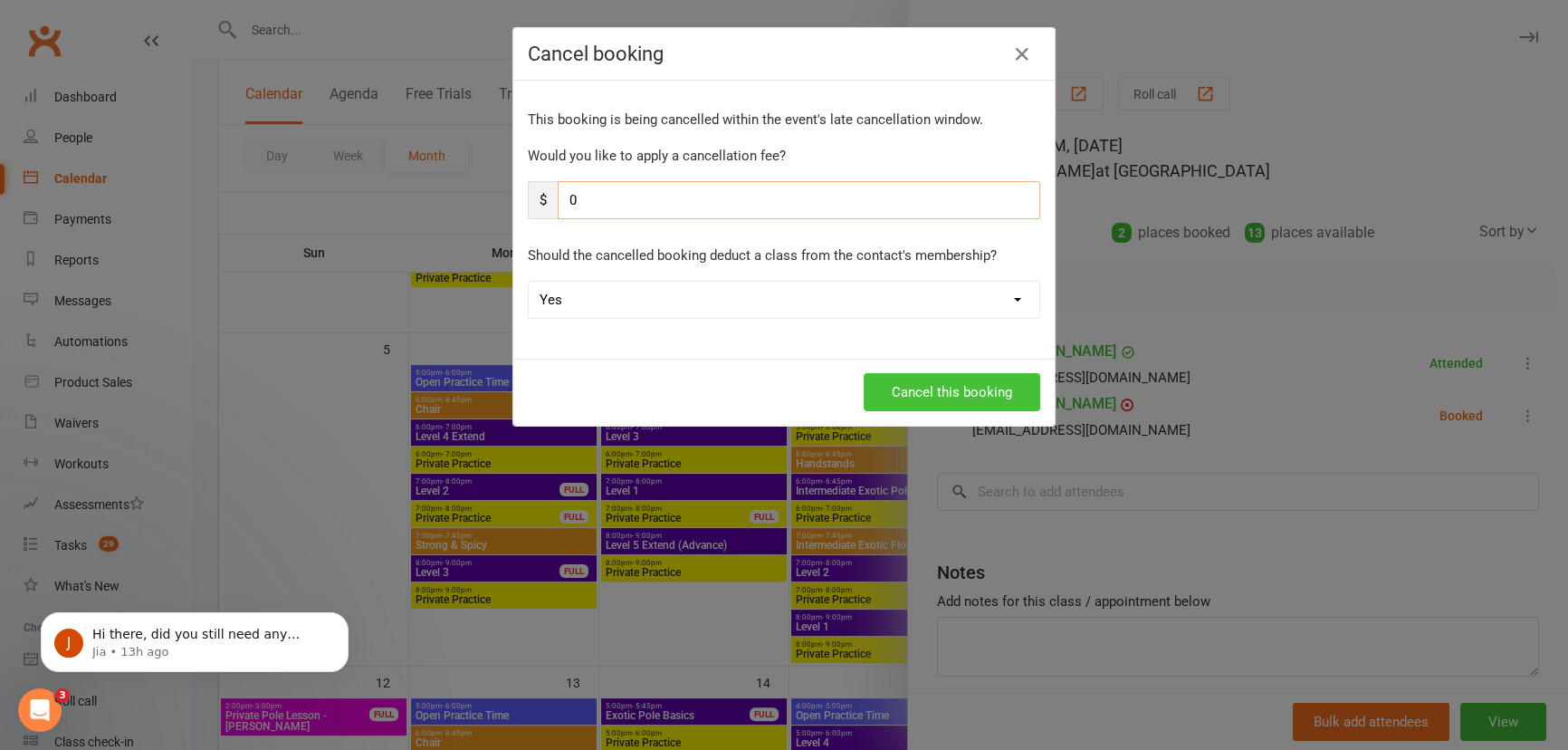
type input "0"
click at [978, 389] on button "Cancel this booking" at bounding box center [952, 392] width 176 height 38
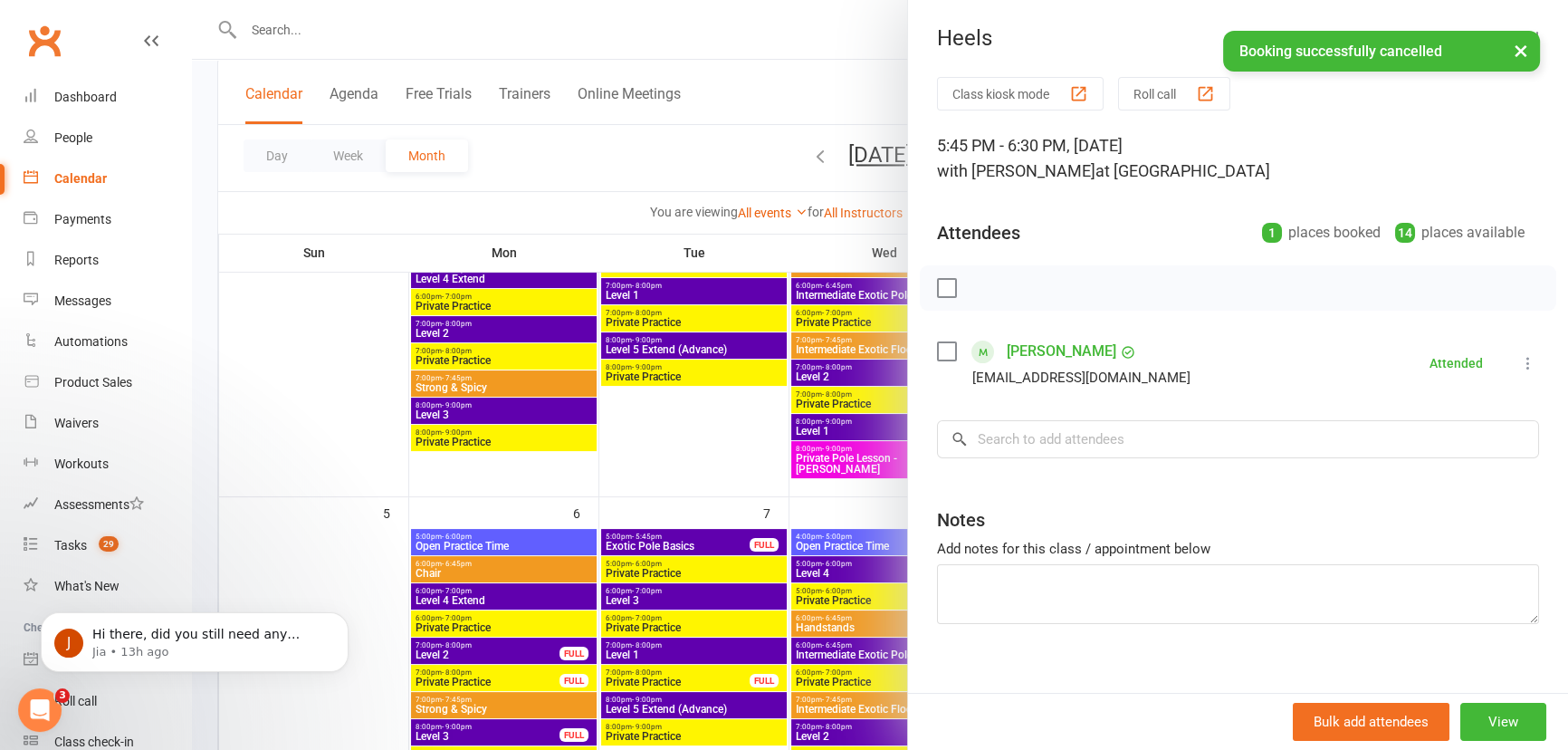
scroll to position [247, 0]
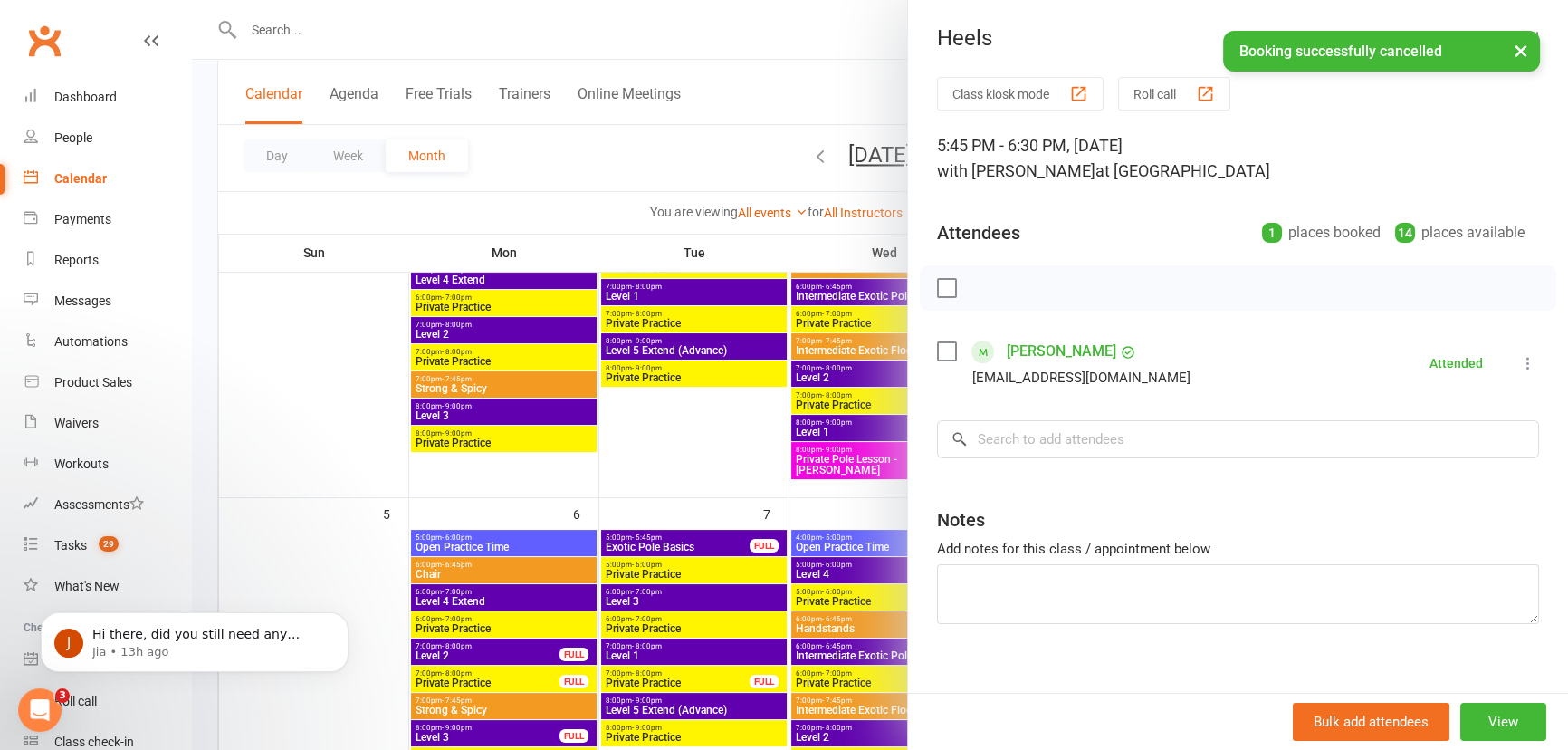
click at [1520, 45] on button "×" at bounding box center [1521, 50] width 33 height 39
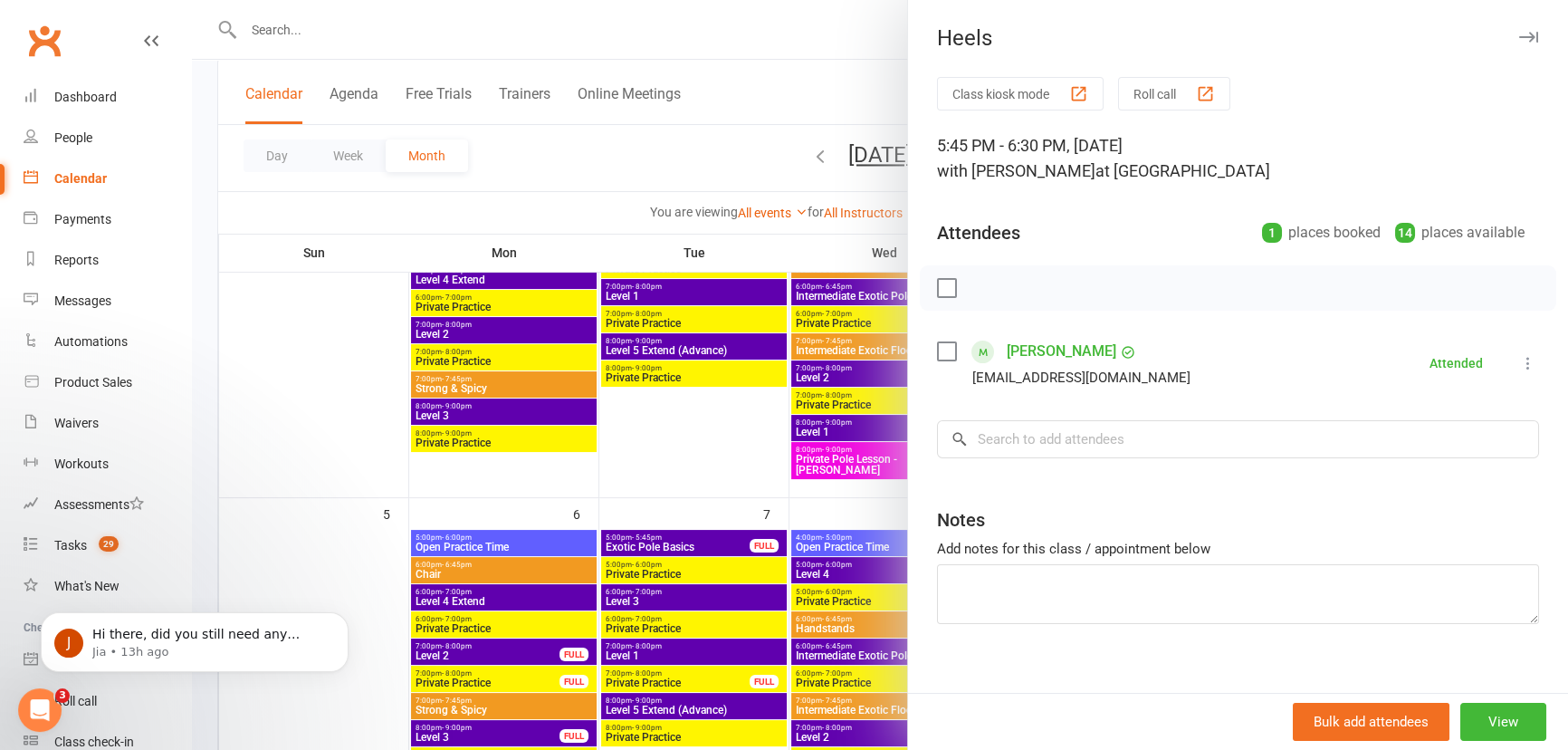
click at [1519, 39] on icon "button" at bounding box center [1528, 37] width 19 height 11
